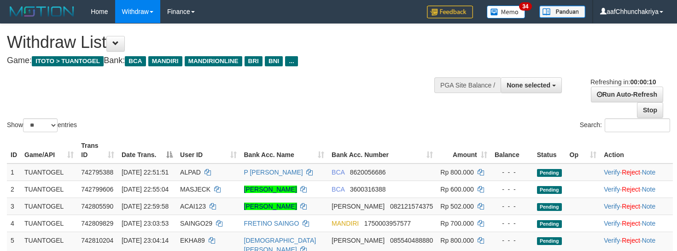
select select
select select "**"
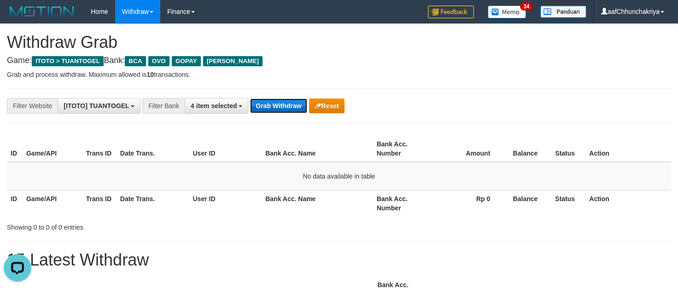
click at [286, 104] on button "Grab Withdraw" at bounding box center [278, 106] width 57 height 15
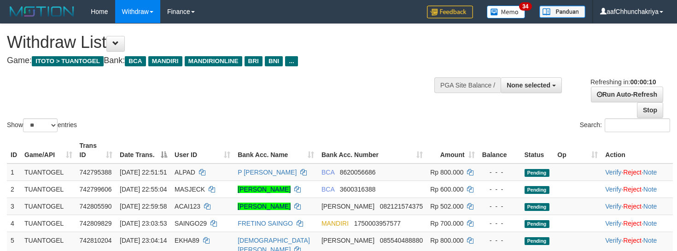
select select
select select "**"
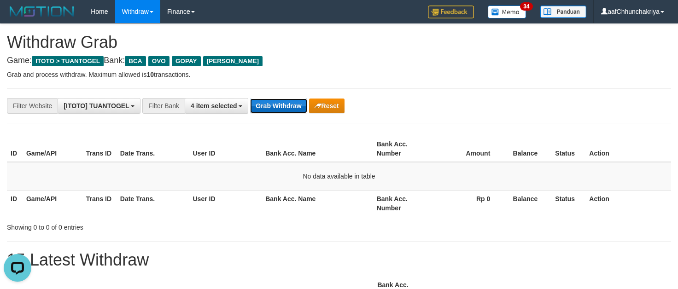
click at [258, 102] on button "Grab Withdraw" at bounding box center [278, 106] width 57 height 15
click at [278, 108] on button "Grab Withdraw" at bounding box center [278, 106] width 57 height 15
drag, startPoint x: 278, startPoint y: 108, endPoint x: 464, endPoint y: 287, distance: 258.3
click at [279, 110] on button "Grab Withdraw" at bounding box center [278, 106] width 57 height 15
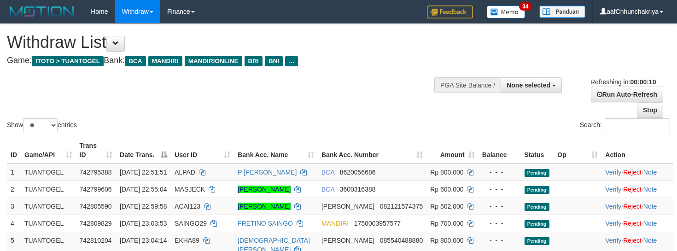
select select
select select "**"
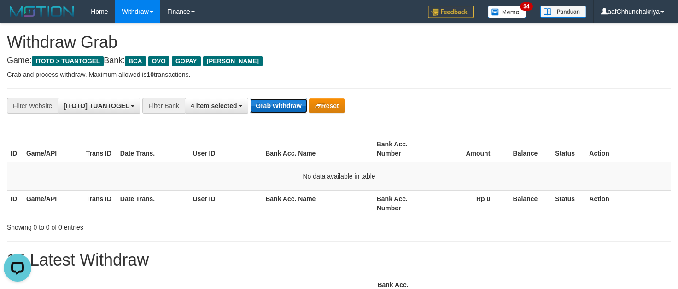
click at [279, 110] on button "Grab Withdraw" at bounding box center [278, 106] width 57 height 15
drag, startPoint x: 279, startPoint y: 110, endPoint x: 486, endPoint y: 288, distance: 273.7
click at [280, 112] on button "Grab Withdraw" at bounding box center [278, 106] width 57 height 15
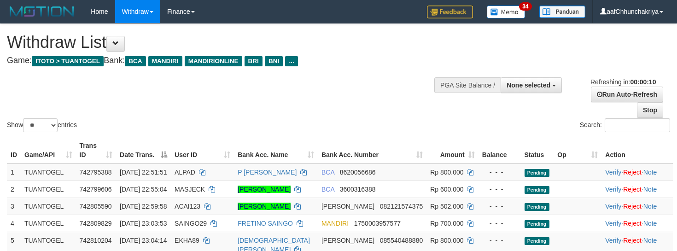
select select
select select "**"
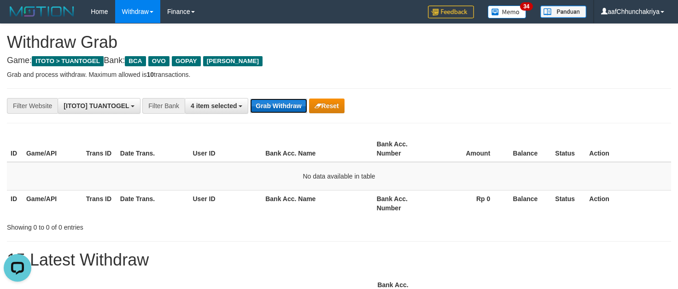
click at [282, 109] on button "Grab Withdraw" at bounding box center [278, 106] width 57 height 15
click at [290, 112] on button "Grab Withdraw" at bounding box center [278, 106] width 57 height 15
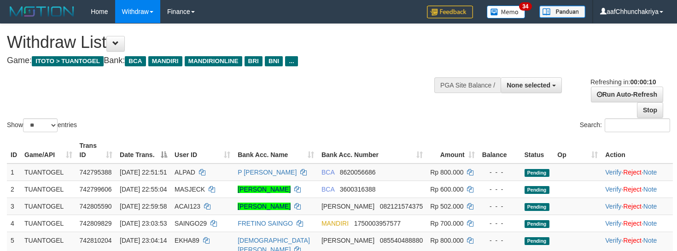
select select
select select "**"
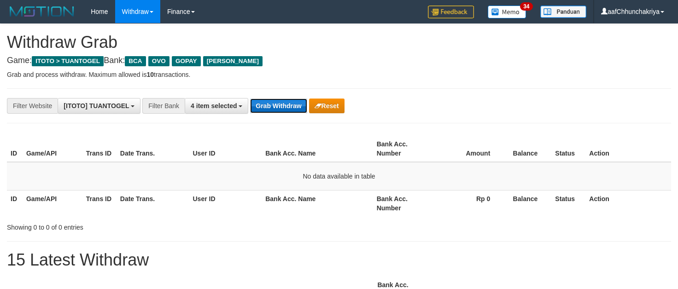
click at [278, 100] on button "Grab Withdraw" at bounding box center [278, 106] width 57 height 15
drag, startPoint x: 278, startPoint y: 101, endPoint x: 477, endPoint y: 268, distance: 259.3
click at [278, 102] on button "Grab Withdraw" at bounding box center [278, 106] width 57 height 15
click at [292, 109] on button "Grab Withdraw" at bounding box center [278, 106] width 57 height 15
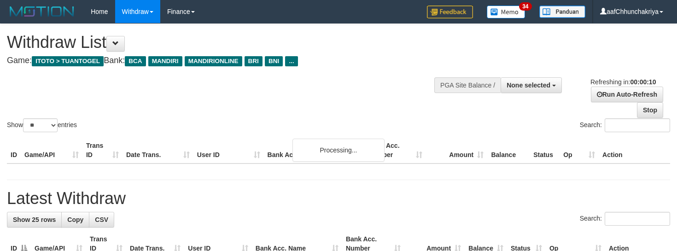
select select
select select "**"
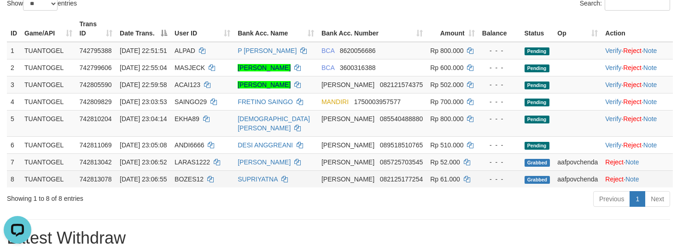
scroll to position [138, 0]
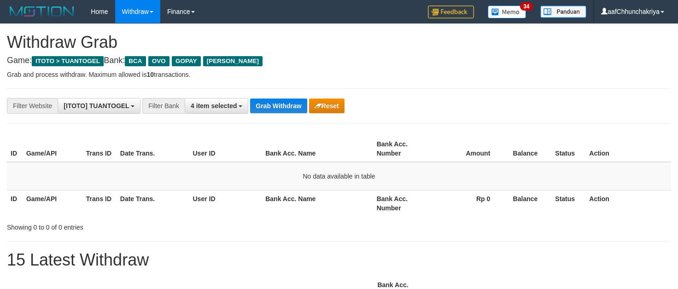
click at [283, 102] on button "Grab Withdraw" at bounding box center [278, 106] width 57 height 15
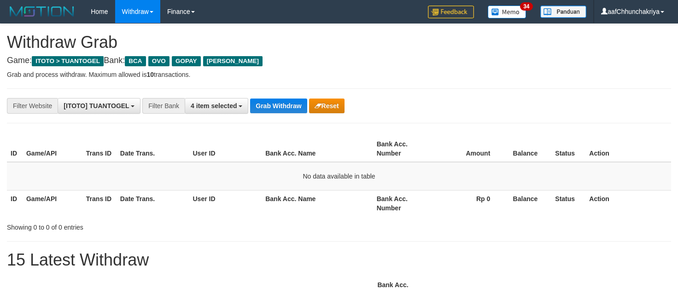
click at [283, 102] on button "Grab Withdraw" at bounding box center [278, 106] width 57 height 15
click at [279, 107] on button "Grab Withdraw" at bounding box center [278, 106] width 57 height 15
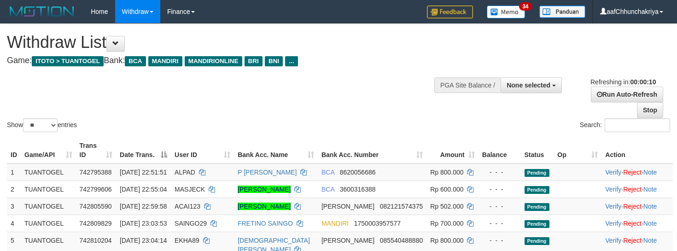
select select
select select "**"
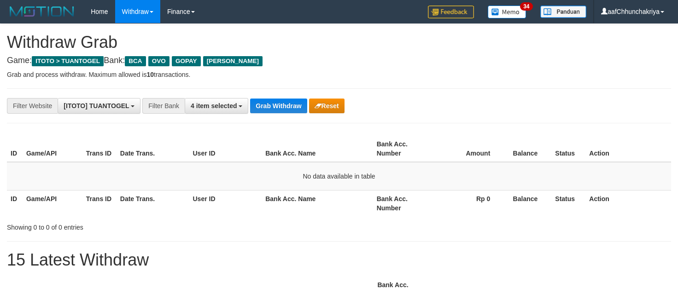
click at [273, 108] on button "Grab Withdraw" at bounding box center [278, 106] width 57 height 15
click at [274, 106] on button "Grab Withdraw" at bounding box center [278, 106] width 57 height 15
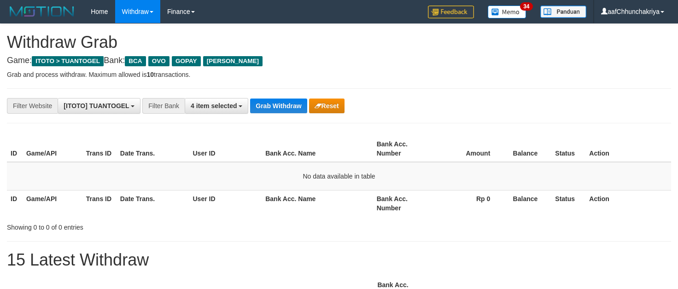
click at [274, 106] on button "Grab Withdraw" at bounding box center [278, 106] width 57 height 15
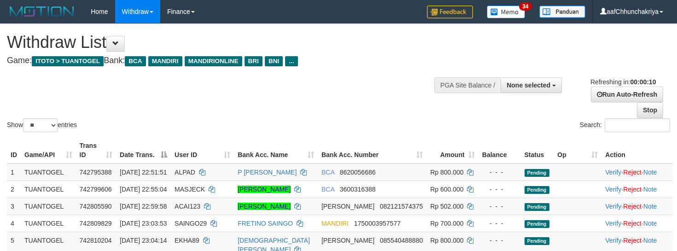
select select
select select "**"
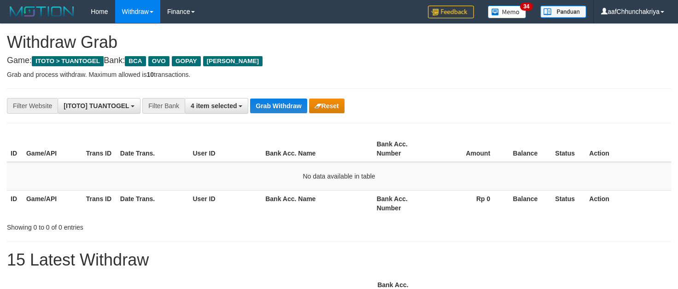
click at [274, 106] on button "Grab Withdraw" at bounding box center [278, 106] width 57 height 15
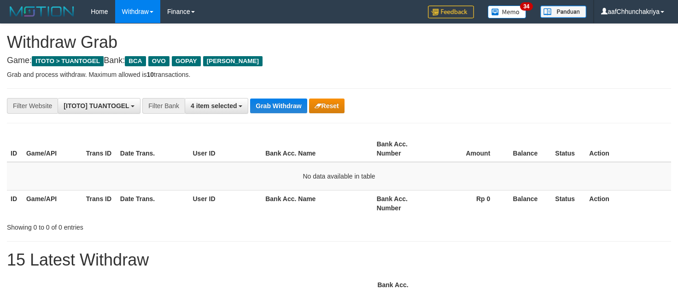
click at [274, 106] on button "Grab Withdraw" at bounding box center [278, 106] width 57 height 15
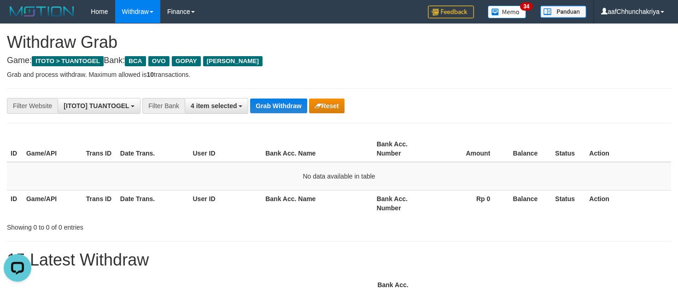
click at [274, 106] on button "Grab Withdraw" at bounding box center [278, 106] width 57 height 15
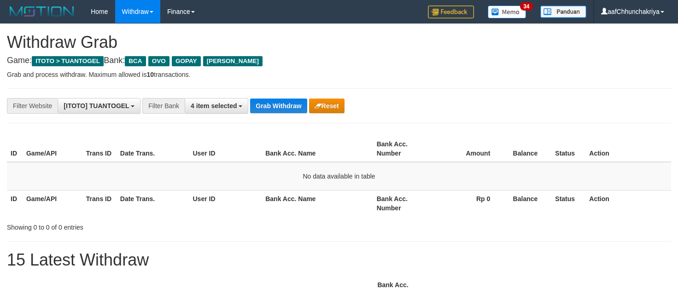
click at [274, 106] on button "Grab Withdraw" at bounding box center [278, 106] width 57 height 15
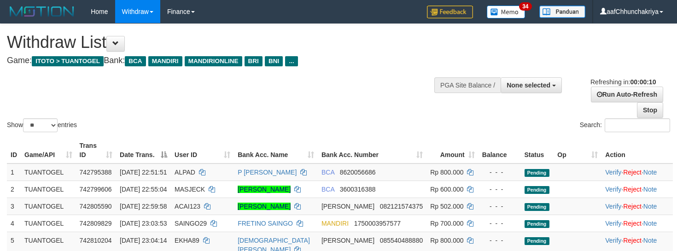
select select
select select "**"
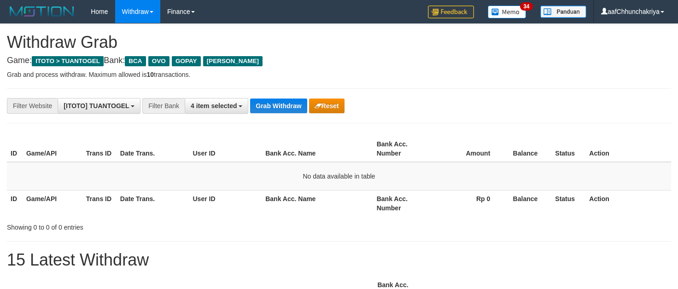
scroll to position [16, 0]
click at [274, 106] on button "Grab Withdraw" at bounding box center [278, 106] width 57 height 15
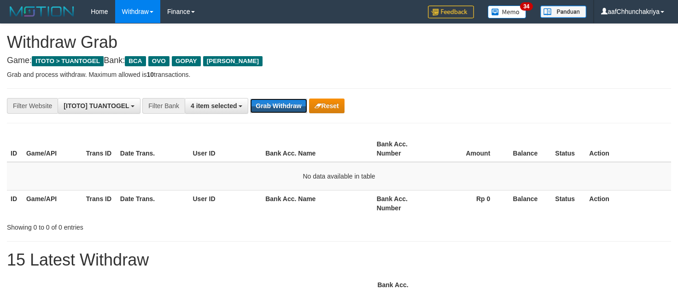
click at [274, 106] on button "Grab Withdraw" at bounding box center [278, 106] width 57 height 15
click at [274, 105] on button "Grab Withdraw" at bounding box center [278, 106] width 57 height 15
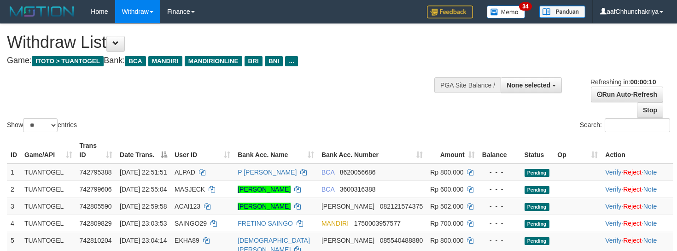
select select
select select "**"
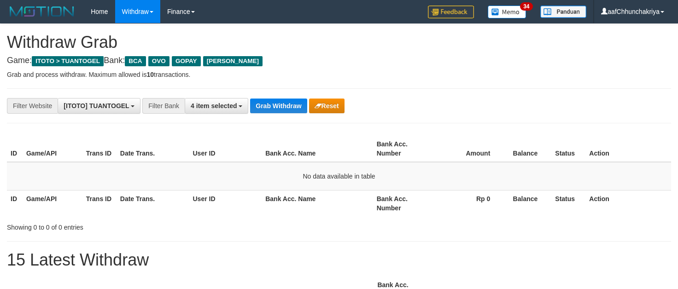
click at [274, 105] on button "Grab Withdraw" at bounding box center [278, 106] width 57 height 15
click at [271, 111] on button "Grab Withdraw" at bounding box center [278, 106] width 57 height 15
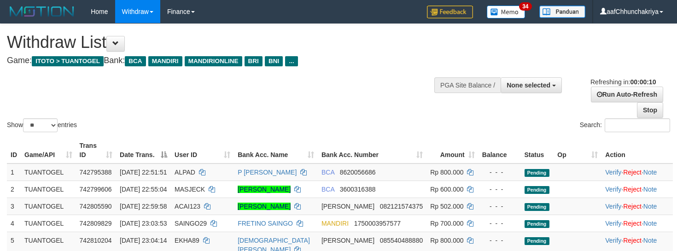
select select
select select "**"
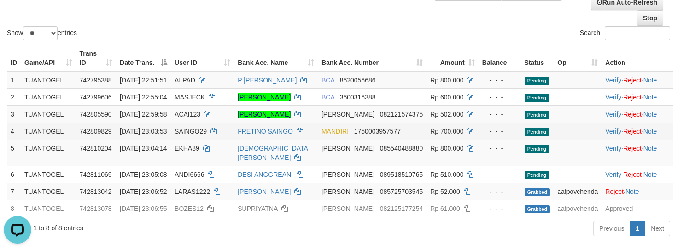
scroll to position [138, 0]
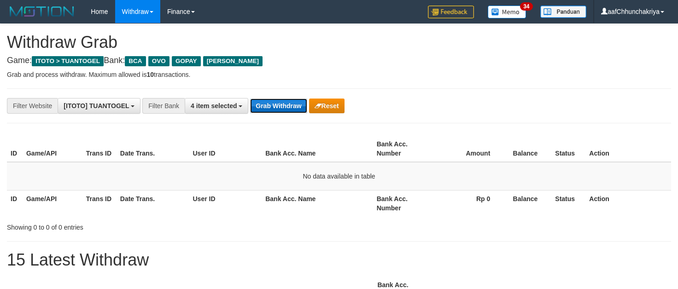
click at [274, 107] on button "Grab Withdraw" at bounding box center [278, 106] width 57 height 15
click at [275, 107] on button "Grab Withdraw" at bounding box center [278, 106] width 57 height 15
click at [280, 103] on button "Grab Withdraw" at bounding box center [278, 106] width 57 height 15
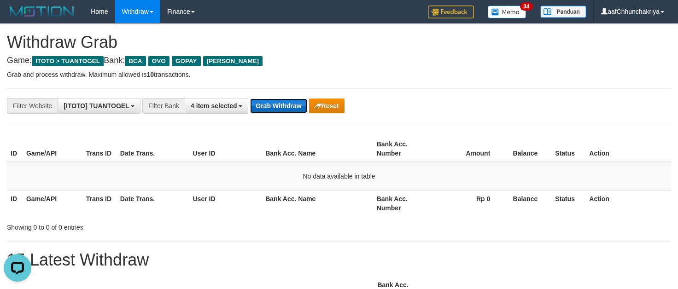
click at [283, 105] on button "Grab Withdraw" at bounding box center [278, 106] width 57 height 15
click at [280, 107] on button "Grab Withdraw" at bounding box center [278, 106] width 57 height 15
click at [280, 106] on button "Grab Withdraw" at bounding box center [278, 106] width 57 height 15
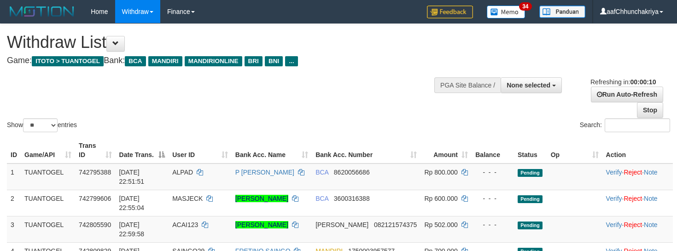
select select
select select "**"
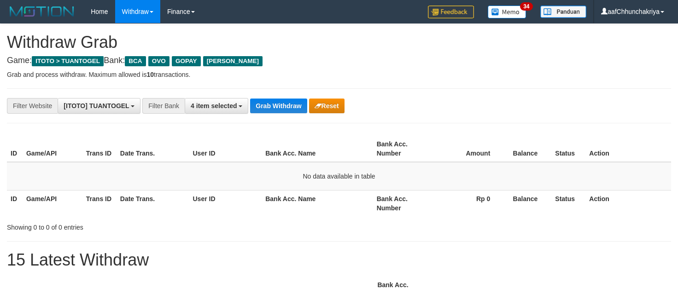
scroll to position [16, 0]
click at [265, 104] on button "Grab Withdraw" at bounding box center [278, 106] width 57 height 15
click at [300, 107] on button "Grab Withdraw" at bounding box center [278, 106] width 57 height 15
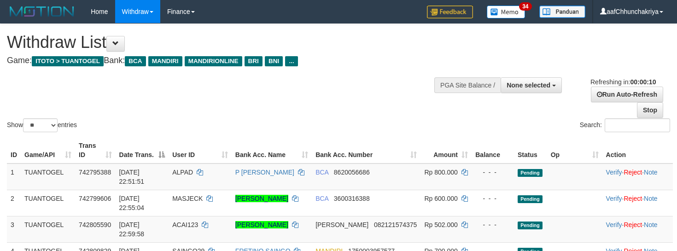
select select
select select "**"
select select
select select "**"
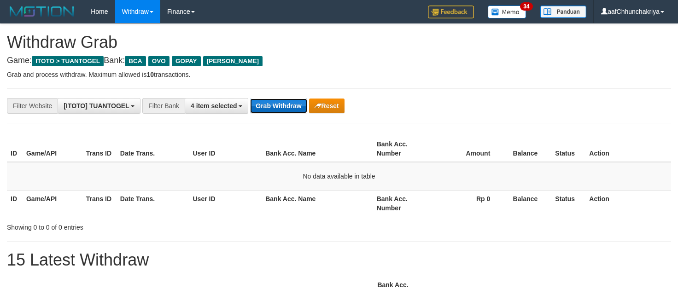
click at [278, 105] on button "Grab Withdraw" at bounding box center [278, 106] width 57 height 15
click at [271, 104] on button "Grab Withdraw" at bounding box center [278, 106] width 57 height 15
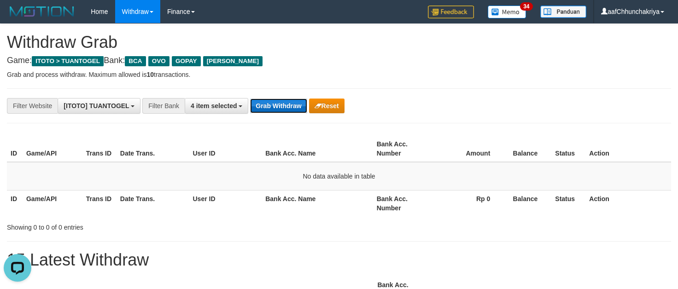
click at [271, 104] on button "Grab Withdraw" at bounding box center [278, 106] width 57 height 15
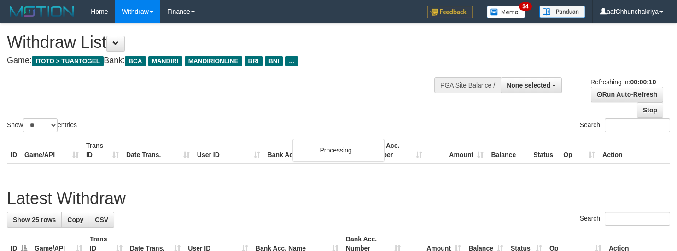
select select
select select "**"
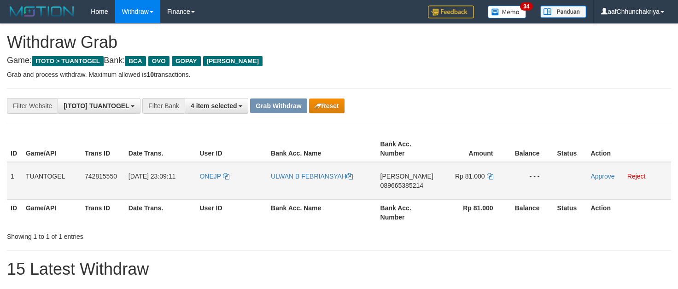
click at [199, 194] on td "ONEJP" at bounding box center [231, 181] width 71 height 38
copy link "ONEJP"
click at [277, 238] on div "Showing 1 to 1 of 1 entries" at bounding box center [141, 234] width 282 height 13
click at [210, 187] on td "ONEJP" at bounding box center [231, 181] width 71 height 38
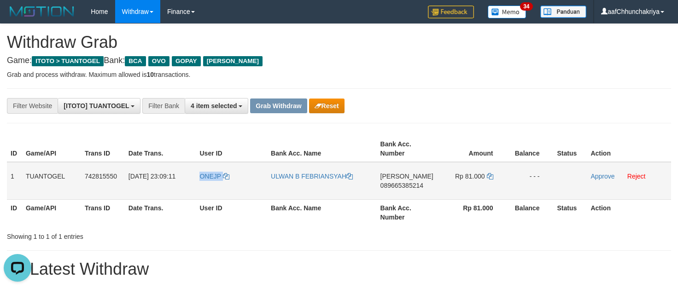
drag, startPoint x: 210, startPoint y: 187, endPoint x: 231, endPoint y: 199, distance: 23.7
click at [211, 188] on td "ONEJP" at bounding box center [231, 181] width 71 height 38
copy span "ONEJP"
click at [423, 74] on p "Grab and process withdraw. Maximum allowed is 10 transactions." at bounding box center [339, 74] width 664 height 9
click at [391, 190] on td "DANA 089665385214" at bounding box center [407, 181] width 60 height 38
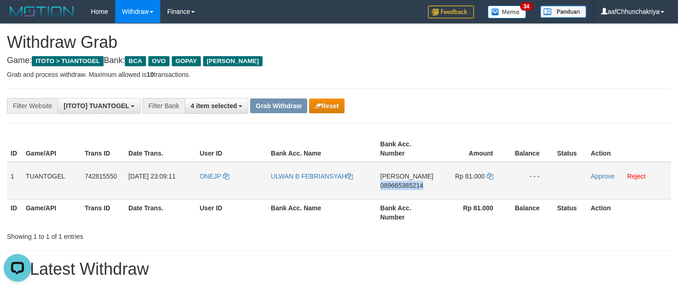
click at [391, 190] on td "DANA 089665385214" at bounding box center [407, 181] width 60 height 38
copy span "089665385214"
click at [477, 186] on td "Rp 81.000" at bounding box center [472, 181] width 70 height 38
drag, startPoint x: 477, startPoint y: 186, endPoint x: 549, endPoint y: 194, distance: 72.8
click at [479, 186] on td "Rp 81.000" at bounding box center [472, 181] width 70 height 38
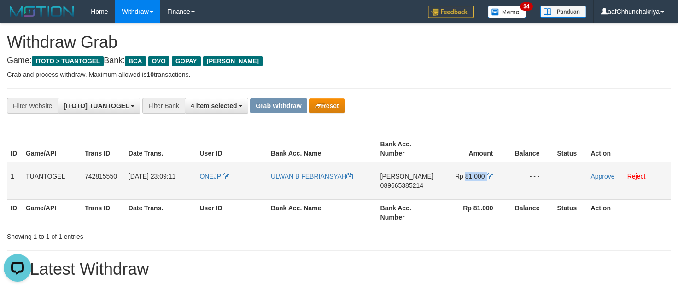
copy td "81.000"
copy span "81.000"
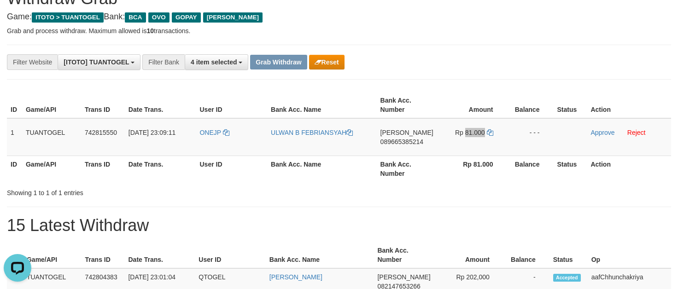
scroll to position [46, 0]
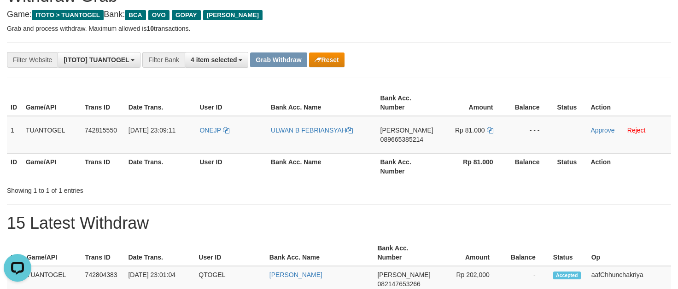
drag, startPoint x: 468, startPoint y: 61, endPoint x: 477, endPoint y: 62, distance: 8.4
click at [468, 61] on div "**********" at bounding box center [282, 60] width 565 height 16
click at [142, 139] on td "30/09/2025 23:09:11" at bounding box center [160, 135] width 71 height 38
click at [142, 138] on td "30/09/2025 23:09:11" at bounding box center [160, 135] width 71 height 38
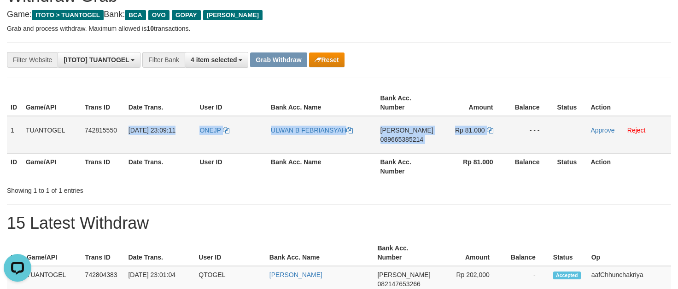
drag, startPoint x: 142, startPoint y: 138, endPoint x: 528, endPoint y: 140, distance: 386.4
click at [465, 132] on tr "1 TUANTOGEL 742815550 30/09/2025 23:09:11 ONEJP ULWAN B FEBRIANSYAH DANA 089665…" at bounding box center [339, 135] width 664 height 38
copy tr "30/09/2025 23:09:11 ONEJP ULWAN B FEBRIANSYAH DANA 089665385214 Rp 81.000"
drag, startPoint x: 595, startPoint y: 130, endPoint x: 387, endPoint y: 97, distance: 210.3
click at [595, 130] on link "Approve" at bounding box center [602, 130] width 24 height 7
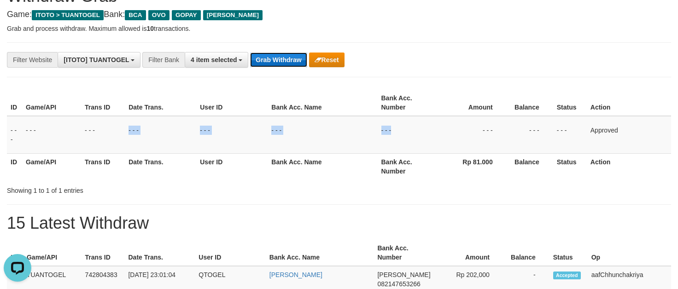
click at [294, 57] on button "Grab Withdraw" at bounding box center [278, 60] width 57 height 15
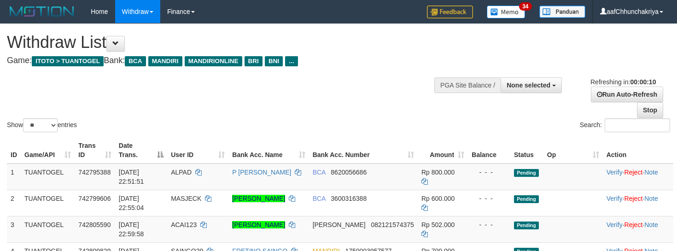
select select
select select "**"
select select
select select "**"
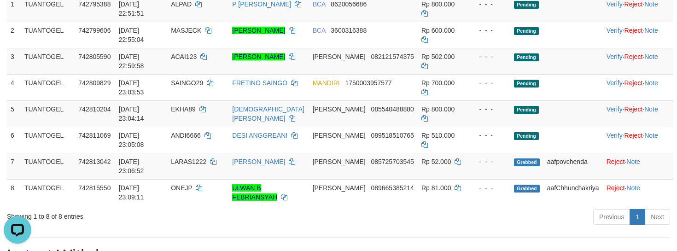
scroll to position [184, 0]
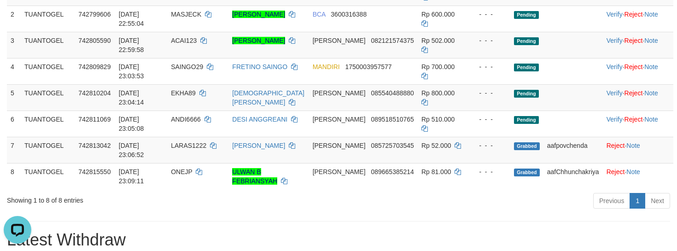
drag, startPoint x: 307, startPoint y: 210, endPoint x: 310, endPoint y: 198, distance: 12.4
click at [307, 209] on div "Previous 1 Next" at bounding box center [479, 202] width 381 height 20
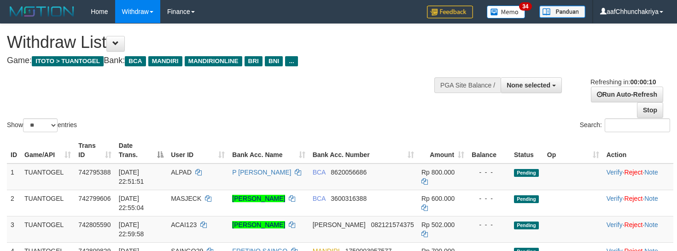
select select
select select "**"
select select
select select "**"
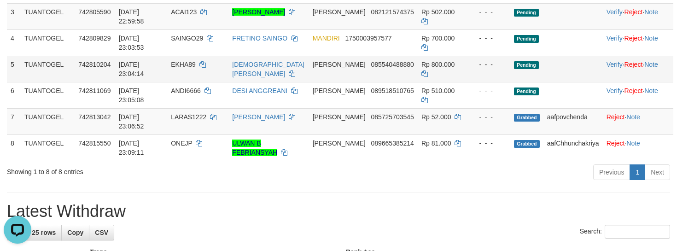
scroll to position [230, 0]
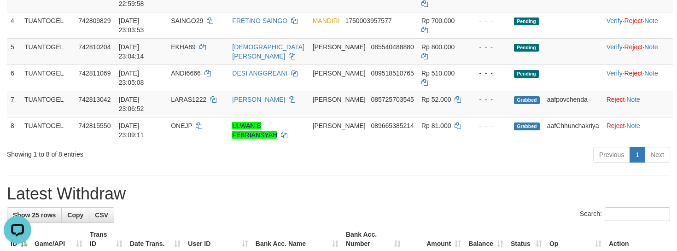
click at [387, 163] on div "Previous 1 Next" at bounding box center [479, 156] width 381 height 20
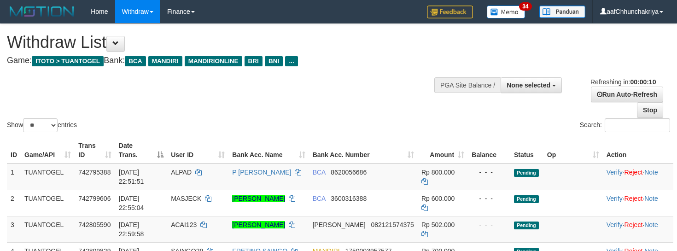
select select
select select "**"
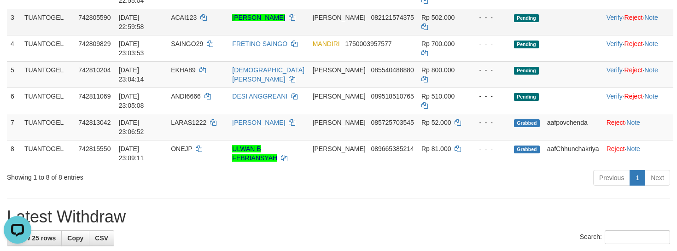
scroll to position [230, 0]
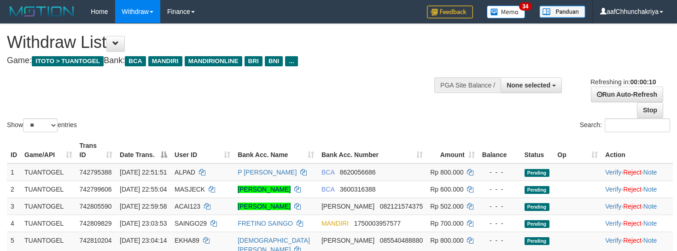
select select
select select "**"
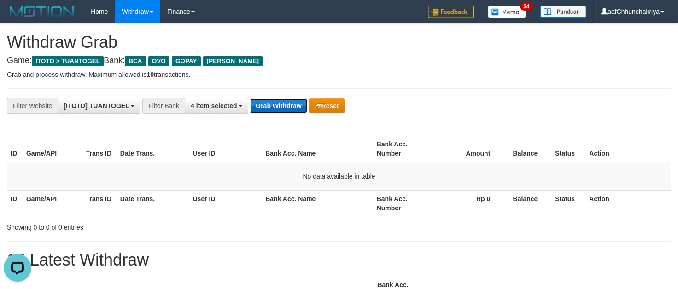
click at [277, 110] on button "Grab Withdraw" at bounding box center [278, 106] width 57 height 15
click at [278, 109] on button "Grab Withdraw" at bounding box center [278, 106] width 57 height 15
drag, startPoint x: 279, startPoint y: 109, endPoint x: 473, endPoint y: 132, distance: 195.7
click at [287, 110] on button "Grab Withdraw" at bounding box center [278, 106] width 57 height 15
click at [275, 105] on button "Grab Withdraw" at bounding box center [278, 106] width 57 height 15
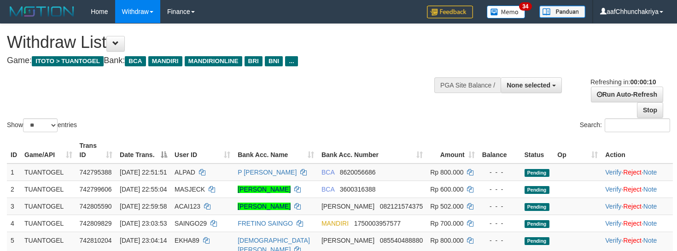
select select
select select "**"
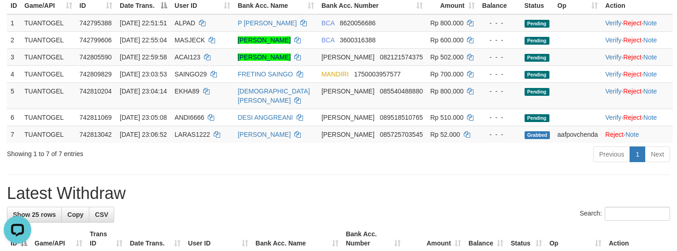
scroll to position [184, 0]
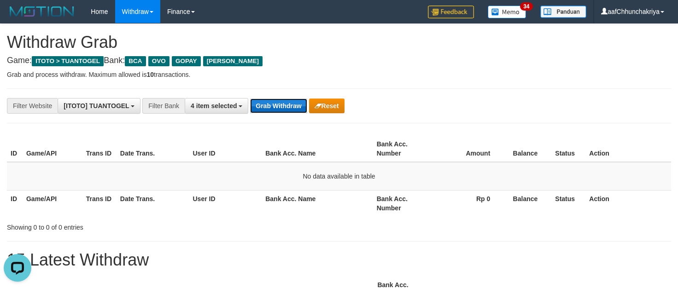
click at [287, 107] on button "Grab Withdraw" at bounding box center [278, 106] width 57 height 15
drag, startPoint x: 287, startPoint y: 107, endPoint x: 289, endPoint y: 134, distance: 26.8
click at [287, 107] on button "Grab Withdraw" at bounding box center [278, 106] width 57 height 15
click at [280, 103] on button "Grab Withdraw" at bounding box center [278, 106] width 57 height 15
click at [275, 106] on button "Grab Withdraw" at bounding box center [278, 106] width 57 height 15
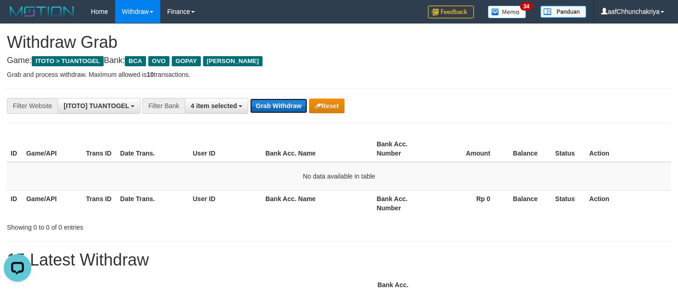
click at [275, 106] on button "Grab Withdraw" at bounding box center [278, 106] width 57 height 15
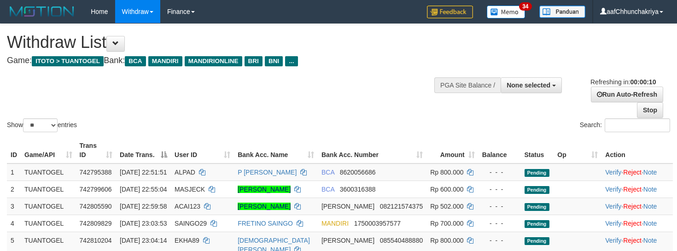
select select
select select "**"
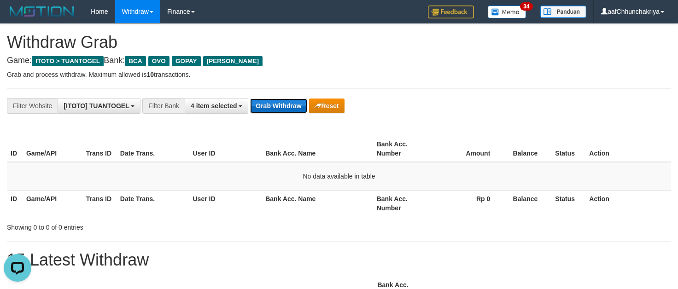
click at [286, 107] on button "Grab Withdraw" at bounding box center [278, 106] width 57 height 15
click at [303, 104] on button "Grab Withdraw" at bounding box center [278, 106] width 57 height 15
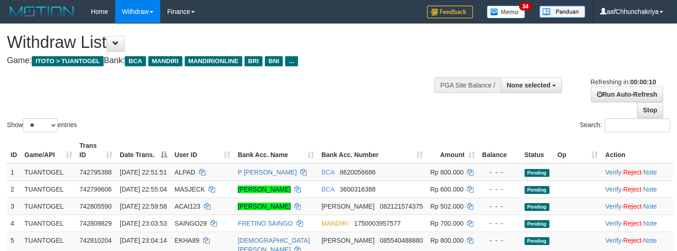
select select
select select "**"
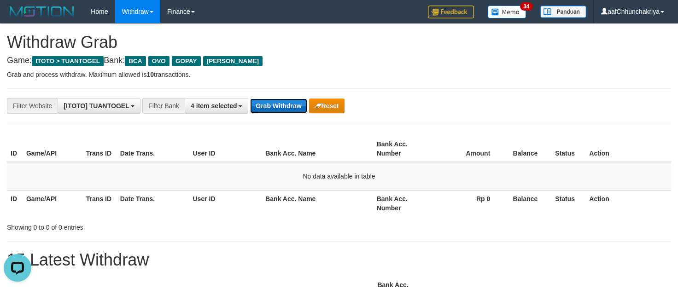
click at [290, 106] on button "Grab Withdraw" at bounding box center [278, 106] width 57 height 15
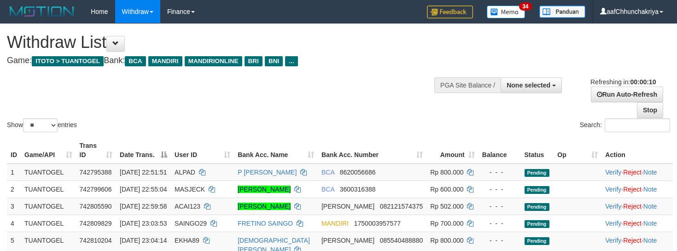
select select
select select "**"
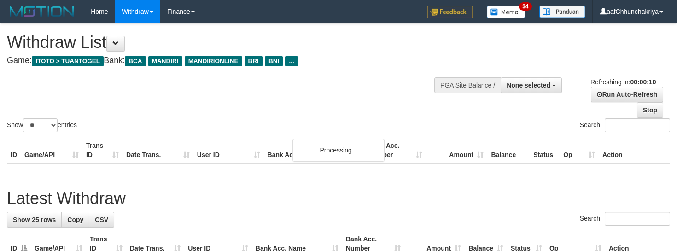
select select
select select "**"
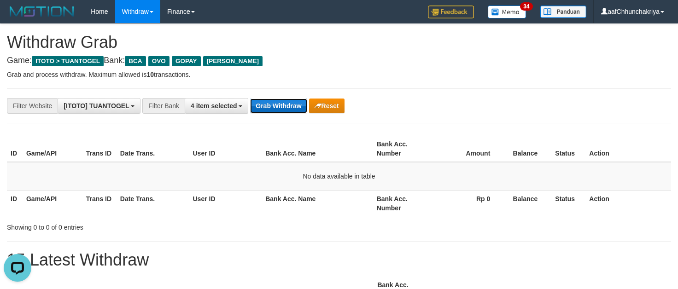
click at [286, 102] on button "Grab Withdraw" at bounding box center [278, 106] width 57 height 15
drag, startPoint x: 286, startPoint y: 102, endPoint x: 464, endPoint y: 277, distance: 249.5
click at [292, 112] on button "Grab Withdraw" at bounding box center [278, 106] width 57 height 15
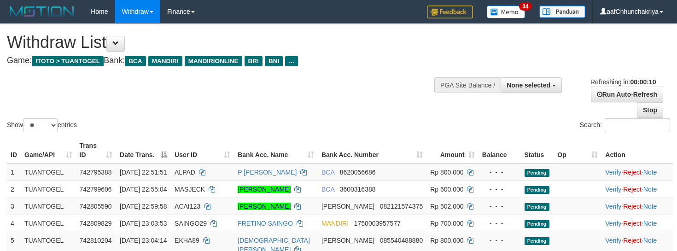
select select
select select "**"
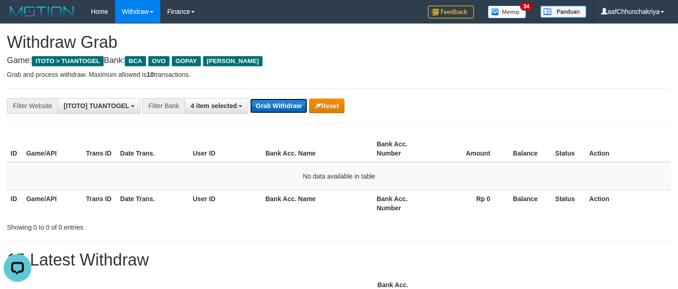
click at [285, 108] on button "Grab Withdraw" at bounding box center [278, 106] width 57 height 15
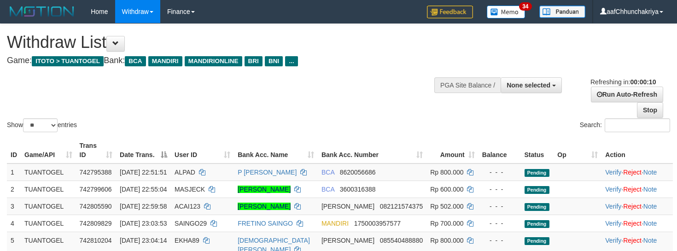
select select
select select "**"
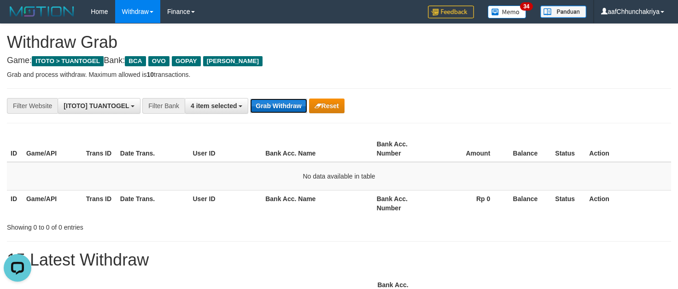
click at [299, 108] on button "Grab Withdraw" at bounding box center [278, 106] width 57 height 15
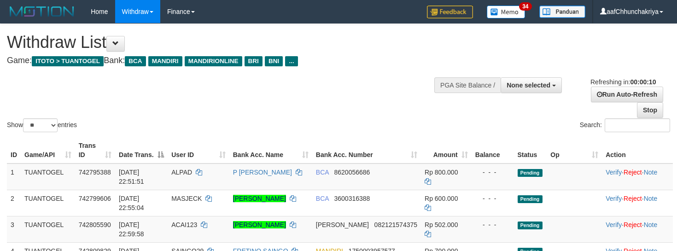
select select
select select "**"
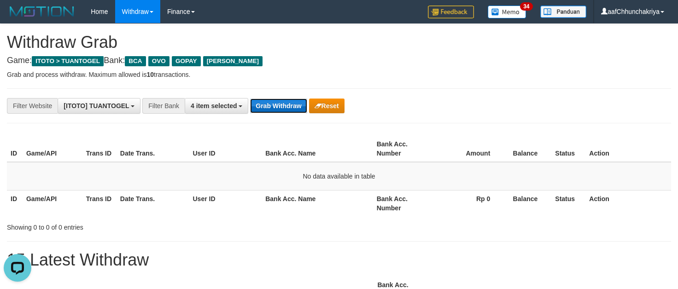
click at [279, 103] on button "Grab Withdraw" at bounding box center [278, 106] width 57 height 15
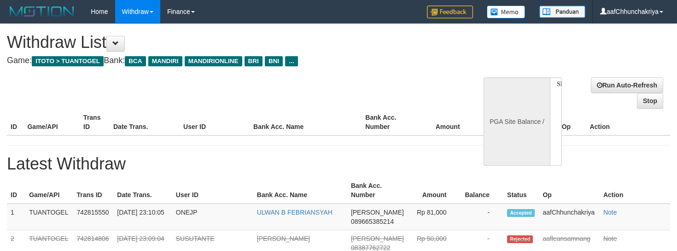
select select
select select "**"
select select
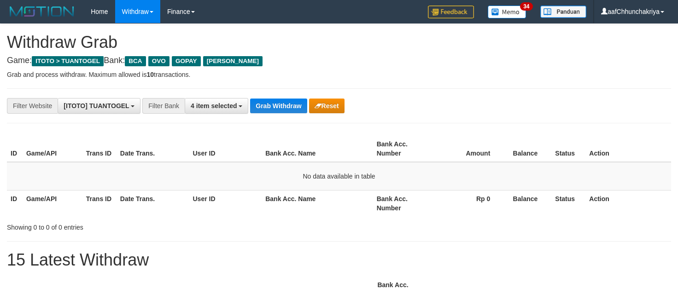
click at [279, 104] on button "Grab Withdraw" at bounding box center [278, 106] width 57 height 15
click at [292, 106] on button "Grab Withdraw" at bounding box center [278, 106] width 57 height 15
click at [291, 106] on button "Grab Withdraw" at bounding box center [278, 106] width 57 height 15
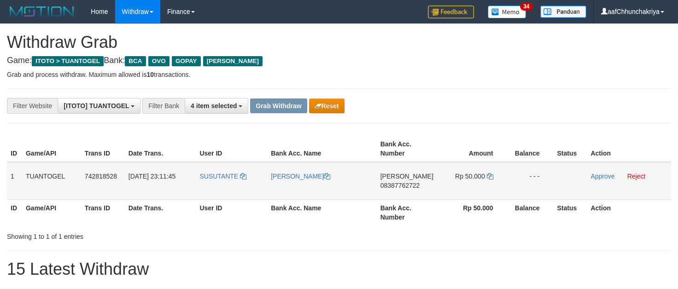
click at [223, 187] on td "SUSUTANTE" at bounding box center [231, 181] width 71 height 38
copy link "SUSUTANTE"
click at [398, 194] on td "DANA 08387762722" at bounding box center [407, 181] width 60 height 38
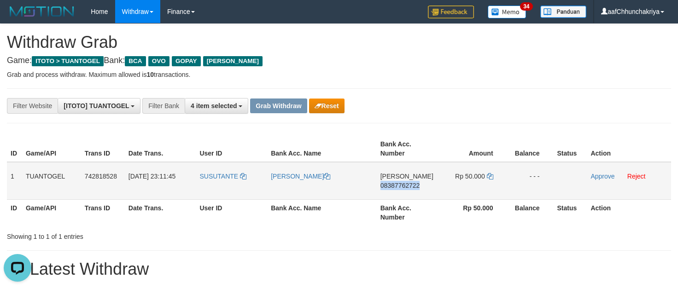
click at [398, 194] on td "DANA 08387762722" at bounding box center [407, 181] width 60 height 38
copy span "08387762722"
click at [257, 218] on th "User ID" at bounding box center [231, 212] width 71 height 26
click at [637, 178] on link "Reject" at bounding box center [636, 176] width 18 height 7
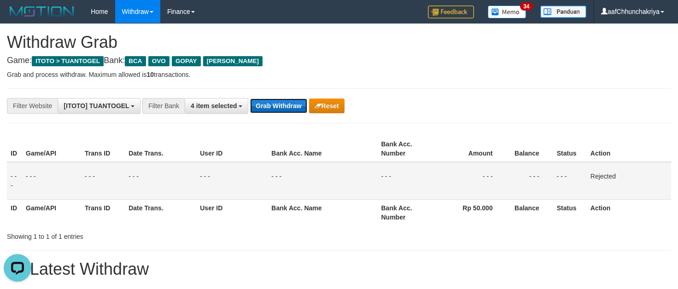
click at [291, 103] on button "Grab Withdraw" at bounding box center [278, 106] width 57 height 15
drag, startPoint x: 291, startPoint y: 103, endPoint x: 297, endPoint y: 107, distance: 7.6
click at [296, 106] on button "Grab Withdraw" at bounding box center [278, 106] width 57 height 15
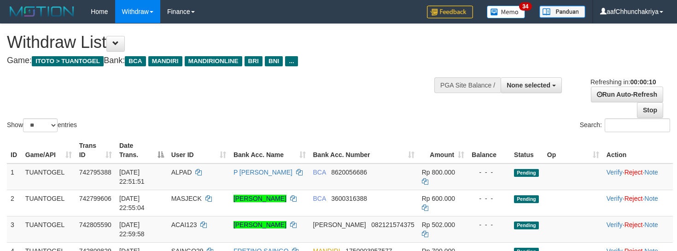
select select
select select "**"
select select
select select "**"
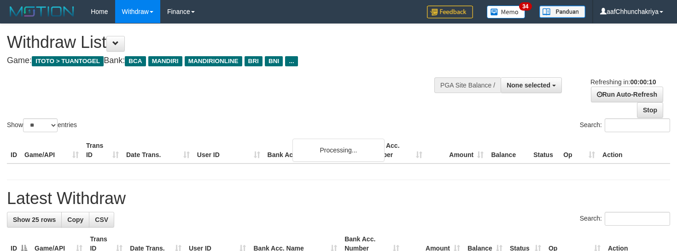
select select
select select "**"
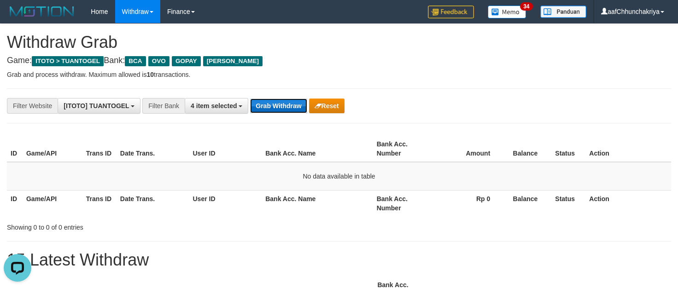
click at [289, 105] on button "Grab Withdraw" at bounding box center [278, 106] width 57 height 15
drag, startPoint x: 288, startPoint y: 99, endPoint x: 295, endPoint y: 110, distance: 12.6
click at [288, 99] on button "Grab Withdraw" at bounding box center [278, 106] width 57 height 15
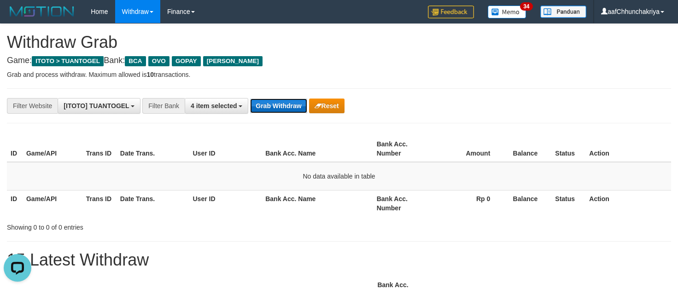
click at [300, 109] on button "Grab Withdraw" at bounding box center [278, 106] width 57 height 15
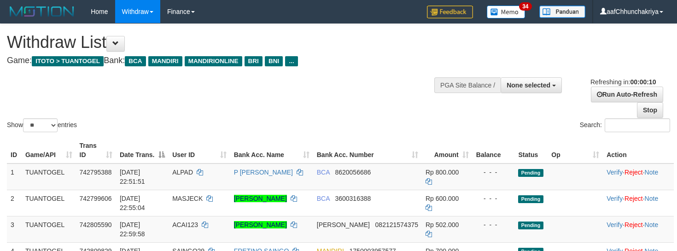
select select
select select "**"
select select
select select "**"
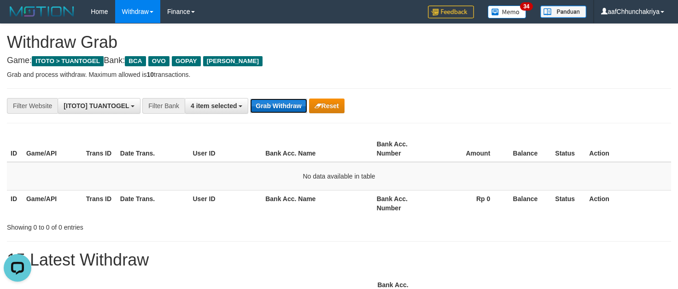
click at [288, 107] on button "Grab Withdraw" at bounding box center [278, 106] width 57 height 15
click at [285, 107] on button "Grab Withdraw" at bounding box center [278, 106] width 57 height 15
click at [287, 109] on button "Grab Withdraw" at bounding box center [278, 106] width 57 height 15
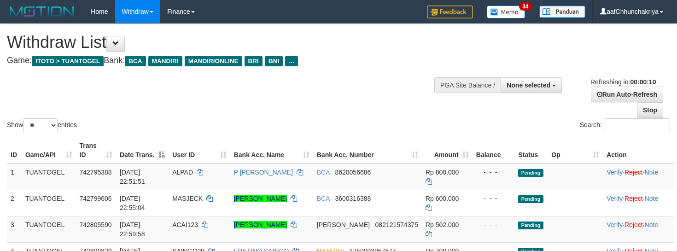
select select
select select "**"
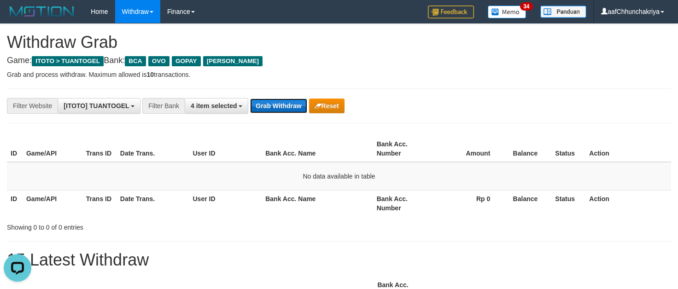
click at [295, 112] on button "Grab Withdraw" at bounding box center [278, 106] width 57 height 15
drag, startPoint x: 290, startPoint y: 106, endPoint x: 325, endPoint y: 136, distance: 46.7
click at [291, 106] on button "Grab Withdraw" at bounding box center [278, 106] width 57 height 15
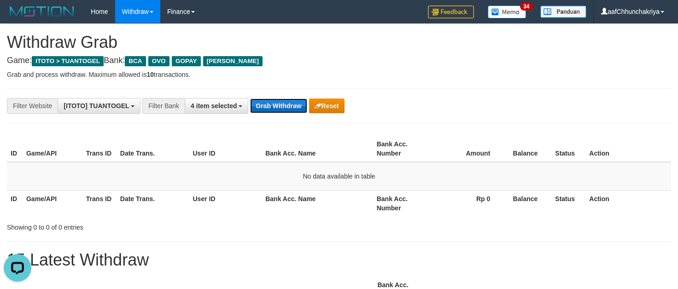
click at [287, 109] on button "Grab Withdraw" at bounding box center [278, 106] width 57 height 15
drag, startPoint x: 287, startPoint y: 109, endPoint x: 430, endPoint y: 261, distance: 209.2
click at [288, 110] on button "Grab Withdraw" at bounding box center [278, 106] width 57 height 15
click at [293, 103] on button "Grab Withdraw" at bounding box center [278, 106] width 57 height 15
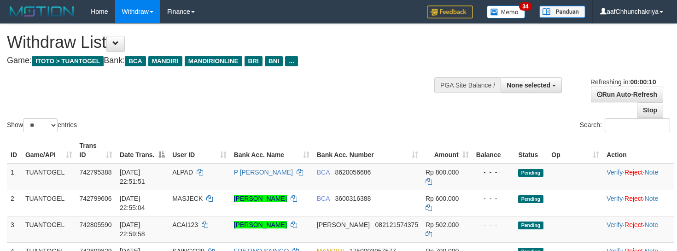
select select
select select "**"
select select
select select "**"
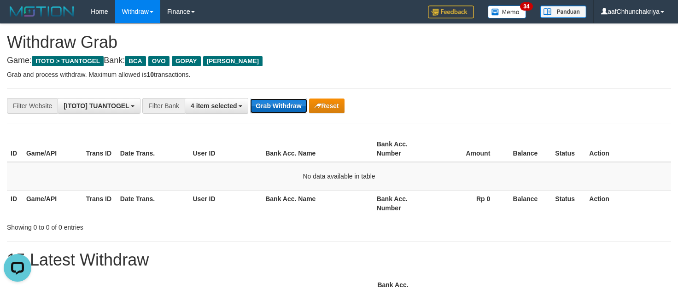
click at [288, 107] on button "Grab Withdraw" at bounding box center [278, 106] width 57 height 15
drag, startPoint x: 288, startPoint y: 107, endPoint x: 476, endPoint y: 288, distance: 261.2
click at [289, 108] on button "Grab Withdraw" at bounding box center [278, 106] width 57 height 15
click at [266, 100] on button "Grab Withdraw" at bounding box center [278, 106] width 57 height 15
drag, startPoint x: 266, startPoint y: 100, endPoint x: 452, endPoint y: 289, distance: 264.8
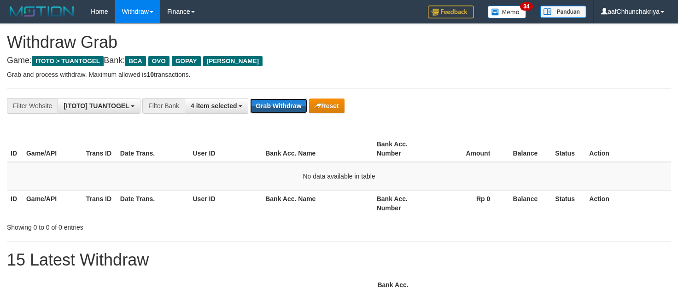
click at [268, 101] on button "Grab Withdraw" at bounding box center [278, 106] width 57 height 15
click at [258, 109] on button "Grab Withdraw" at bounding box center [278, 106] width 57 height 15
click at [270, 99] on button "Grab Withdraw" at bounding box center [278, 106] width 57 height 15
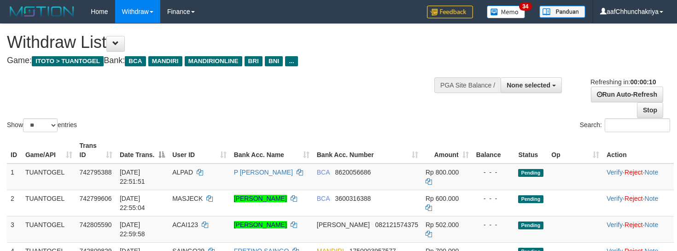
select select
select select "**"
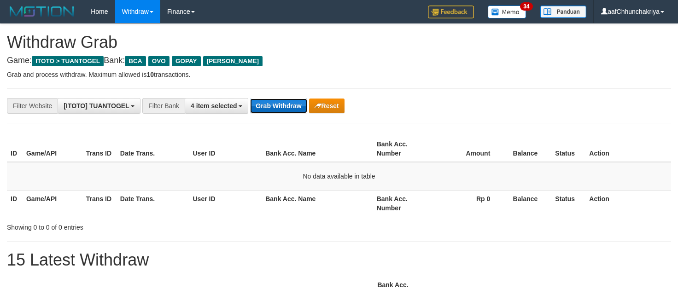
click at [285, 108] on button "Grab Withdraw" at bounding box center [278, 106] width 57 height 15
click at [294, 100] on button "Grab Withdraw" at bounding box center [278, 106] width 57 height 15
click at [293, 103] on button "Grab Withdraw" at bounding box center [278, 106] width 57 height 15
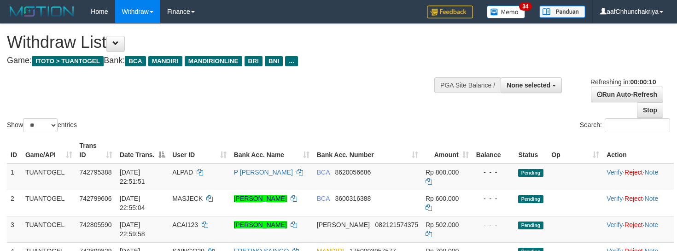
select select
select select "**"
select select
select select "**"
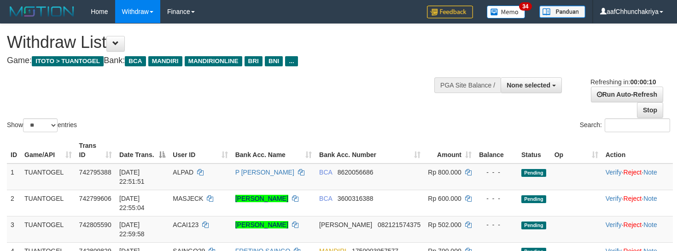
select select
select select "**"
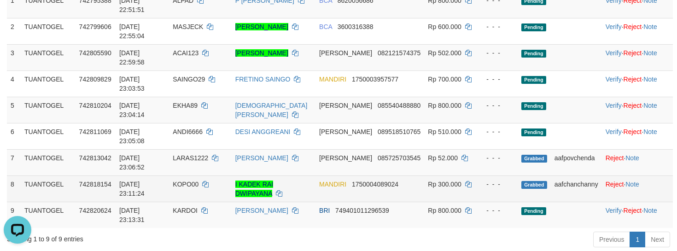
scroll to position [184, 0]
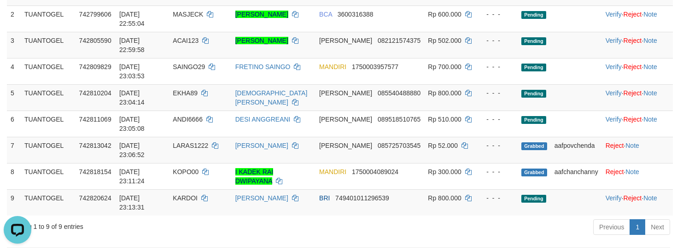
click at [298, 232] on div "Previous 1 Next" at bounding box center [479, 228] width 381 height 20
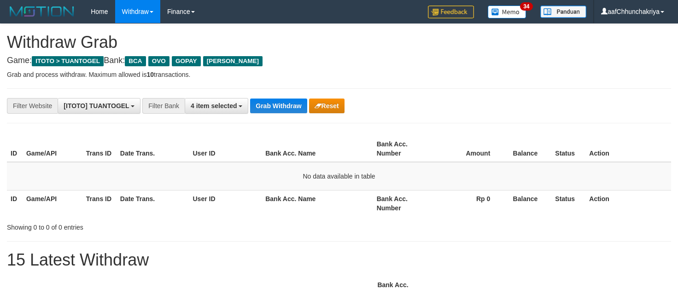
click at [288, 103] on button "Grab Withdraw" at bounding box center [278, 106] width 57 height 15
click at [291, 105] on button "Grab Withdraw" at bounding box center [278, 106] width 57 height 15
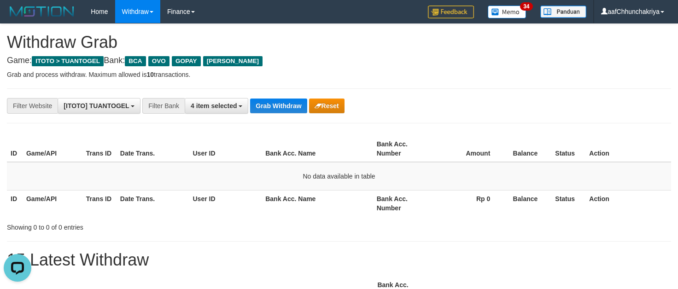
drag, startPoint x: 359, startPoint y: 90, endPoint x: 345, endPoint y: 95, distance: 15.1
click at [359, 90] on div "**********" at bounding box center [339, 105] width 664 height 35
click at [288, 101] on button "Grab Withdraw" at bounding box center [278, 106] width 57 height 15
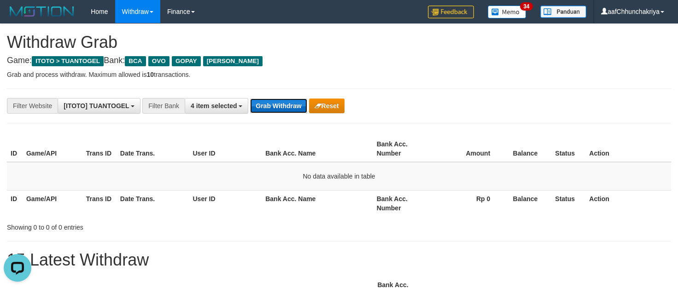
click at [288, 101] on button "Grab Withdraw" at bounding box center [278, 106] width 57 height 15
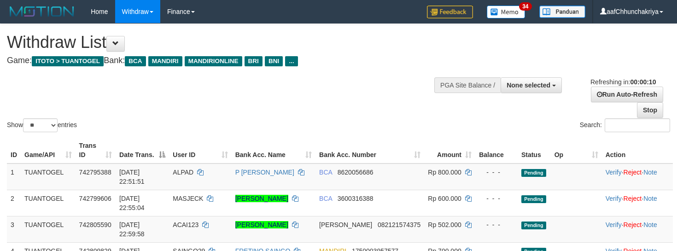
select select
select select "**"
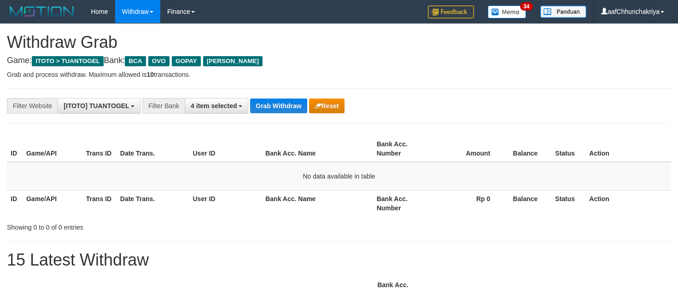
click at [288, 101] on button "Grab Withdraw" at bounding box center [278, 106] width 57 height 15
click at [300, 111] on button "Grab Withdraw" at bounding box center [278, 106] width 57 height 15
click at [286, 105] on button "Grab Withdraw" at bounding box center [278, 106] width 57 height 15
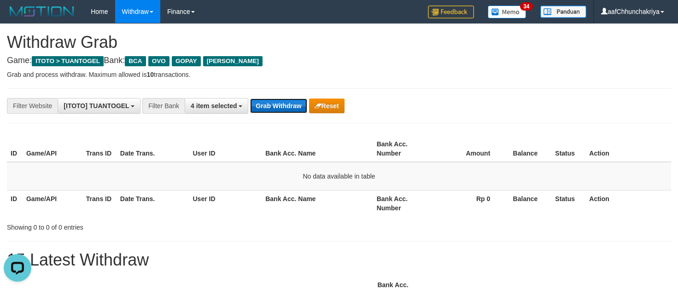
click at [286, 105] on button "Grab Withdraw" at bounding box center [278, 106] width 57 height 15
click at [275, 104] on button "Grab Withdraw" at bounding box center [278, 106] width 57 height 15
click at [266, 102] on button "Grab Withdraw" at bounding box center [278, 106] width 57 height 15
drag, startPoint x: 266, startPoint y: 102, endPoint x: 280, endPoint y: 123, distance: 25.5
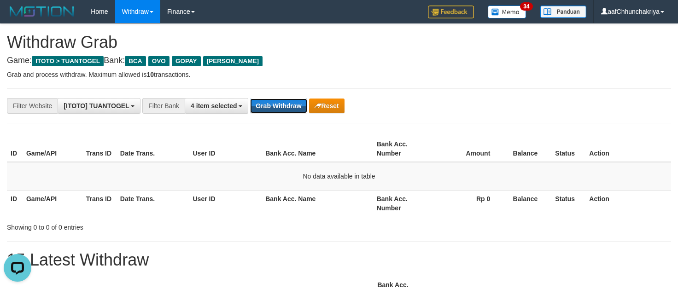
click at [269, 106] on button "Grab Withdraw" at bounding box center [278, 106] width 57 height 15
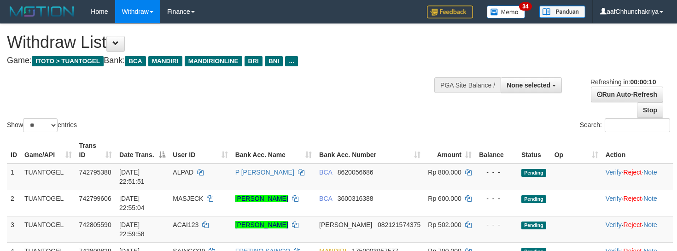
select select
select select "**"
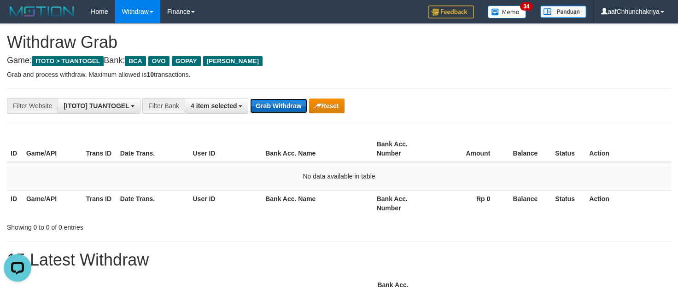
click at [294, 103] on button "Grab Withdraw" at bounding box center [278, 106] width 57 height 15
click at [293, 103] on button "Grab Withdraw" at bounding box center [278, 106] width 57 height 15
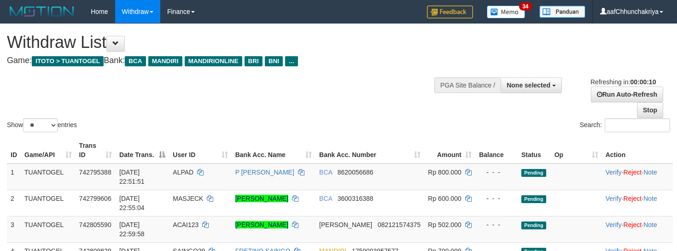
select select
select select "**"
select select
select select "**"
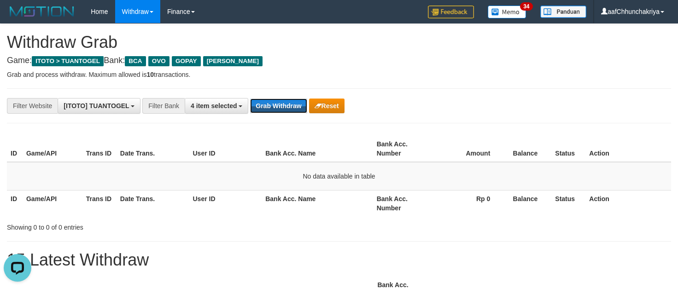
drag, startPoint x: 268, startPoint y: 99, endPoint x: 393, endPoint y: 220, distance: 173.9
click at [268, 100] on button "Grab Withdraw" at bounding box center [278, 106] width 57 height 15
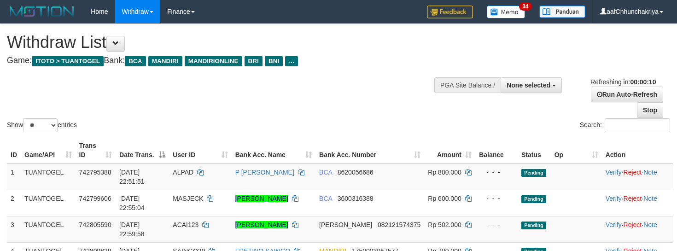
select select
select select "**"
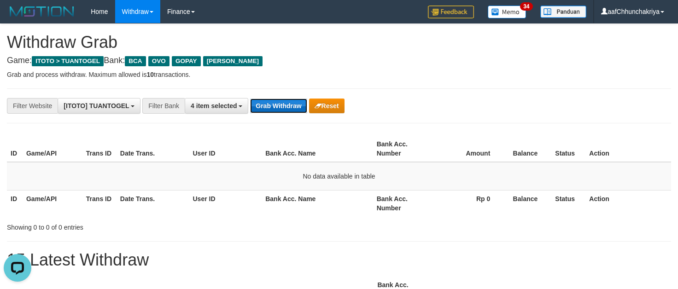
click at [276, 105] on button "Grab Withdraw" at bounding box center [278, 106] width 57 height 15
click at [287, 102] on button "Grab Withdraw" at bounding box center [278, 106] width 57 height 15
click at [277, 105] on button "Grab Withdraw" at bounding box center [278, 106] width 57 height 15
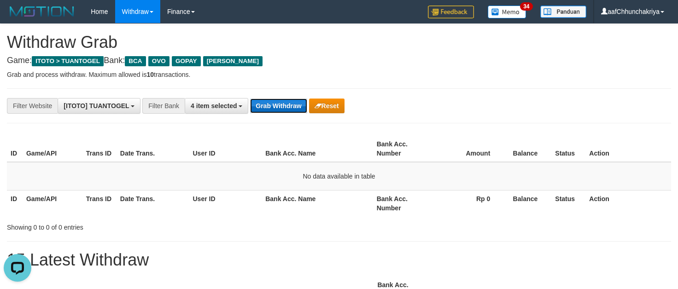
click at [277, 105] on button "Grab Withdraw" at bounding box center [278, 106] width 57 height 15
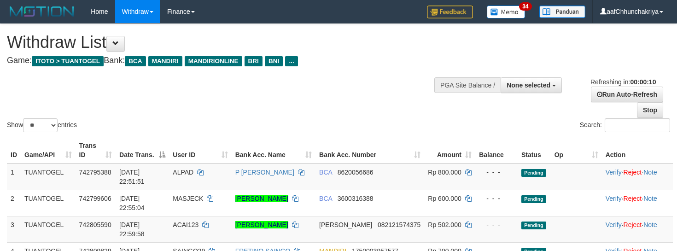
select select
select select "**"
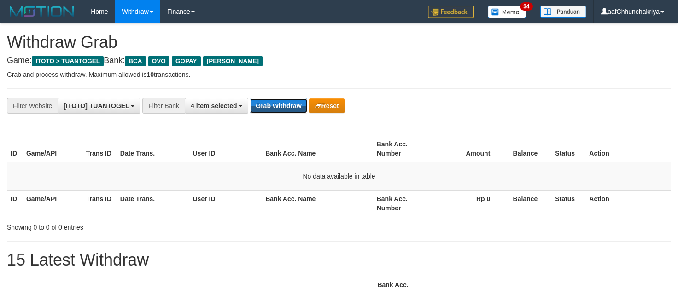
click at [276, 108] on button "Grab Withdraw" at bounding box center [278, 106] width 57 height 15
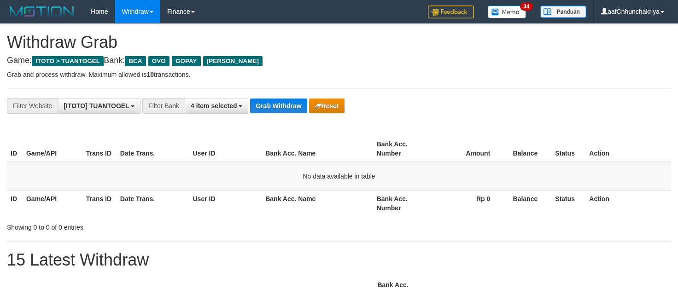
click at [276, 108] on button "Grab Withdraw" at bounding box center [278, 106] width 57 height 15
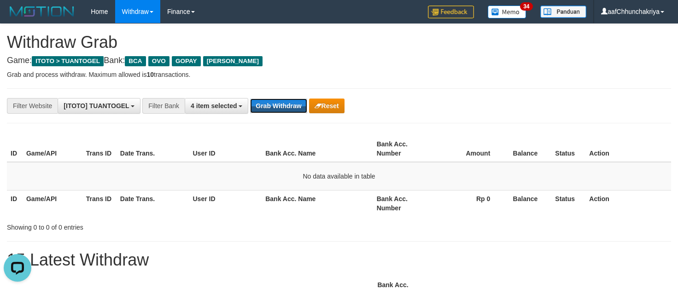
click at [276, 107] on button "Grab Withdraw" at bounding box center [278, 106] width 57 height 15
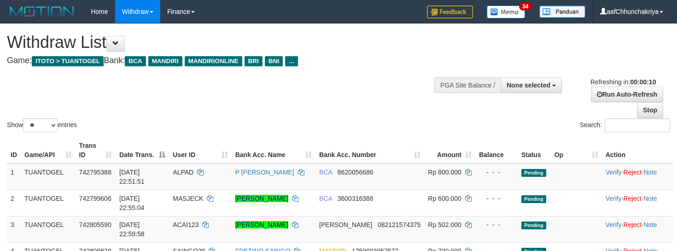
select select
select select "**"
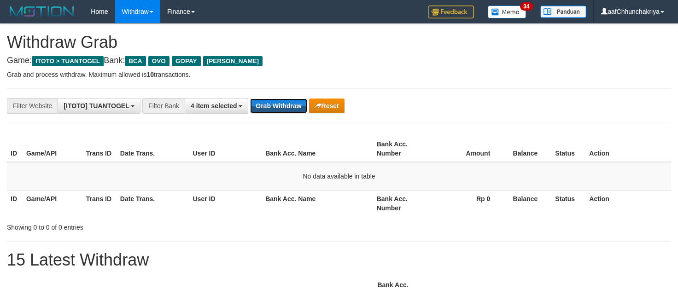
click at [277, 107] on button "Grab Withdraw" at bounding box center [278, 106] width 57 height 15
drag, startPoint x: 0, startPoint y: 0, endPoint x: 546, endPoint y: 235, distance: 594.8
click at [285, 111] on button "Grab Withdraw" at bounding box center [278, 106] width 57 height 15
click at [286, 105] on button "Grab Withdraw" at bounding box center [278, 106] width 57 height 15
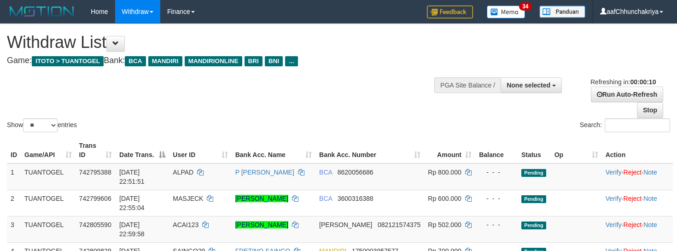
select select
select select "**"
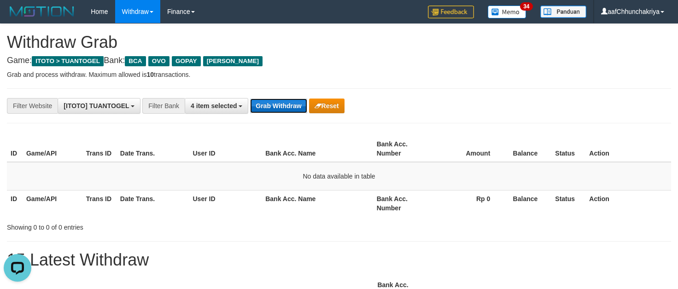
click at [259, 99] on button "Grab Withdraw" at bounding box center [278, 106] width 57 height 15
click at [260, 102] on button "Grab Withdraw" at bounding box center [278, 106] width 57 height 15
drag, startPoint x: 260, startPoint y: 102, endPoint x: 418, endPoint y: 248, distance: 215.4
click at [263, 111] on button "Grab Withdraw" at bounding box center [278, 106] width 57 height 15
click at [267, 107] on button "Grab Withdraw" at bounding box center [278, 106] width 57 height 15
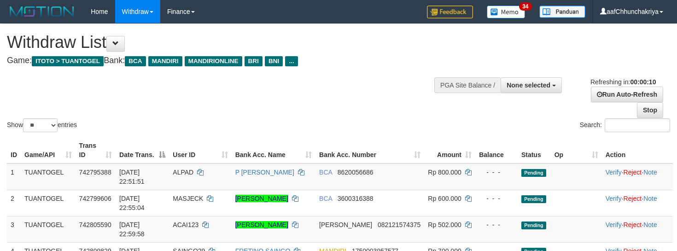
select select
select select "**"
select select
select select "**"
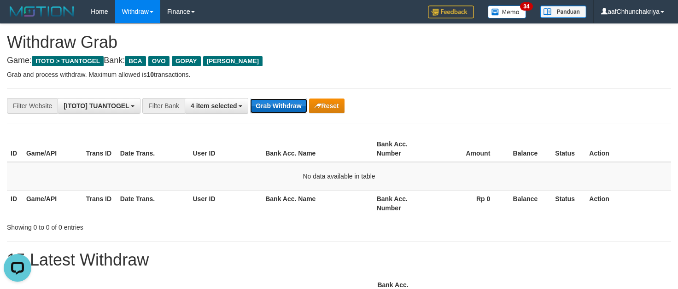
click at [264, 107] on button "Grab Withdraw" at bounding box center [278, 106] width 57 height 15
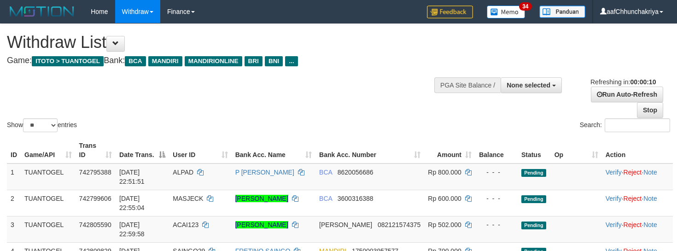
select select
select select "**"
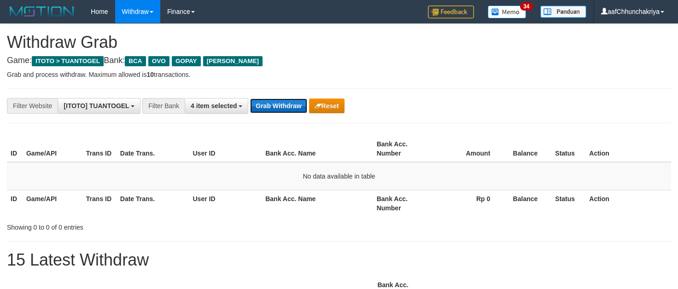
click at [290, 106] on button "Grab Withdraw" at bounding box center [278, 106] width 57 height 15
drag, startPoint x: 290, startPoint y: 106, endPoint x: 463, endPoint y: 287, distance: 250.5
click at [289, 107] on button "Grab Withdraw" at bounding box center [278, 106] width 57 height 15
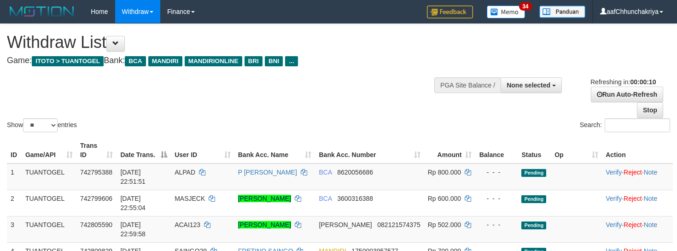
select select
select select "**"
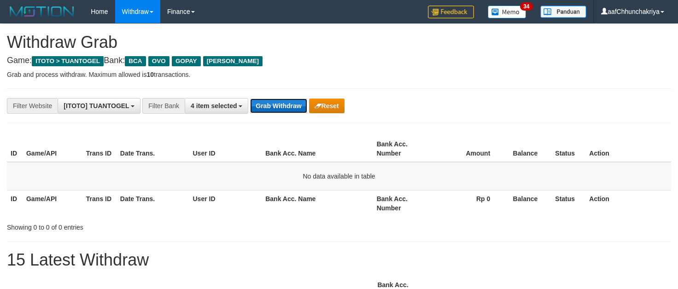
click at [289, 103] on button "Grab Withdraw" at bounding box center [278, 106] width 57 height 15
drag, startPoint x: 289, startPoint y: 103, endPoint x: 438, endPoint y: 289, distance: 238.8
click at [289, 103] on button "Grab Withdraw" at bounding box center [278, 106] width 57 height 15
click at [274, 105] on button "Grab Withdraw" at bounding box center [278, 106] width 57 height 15
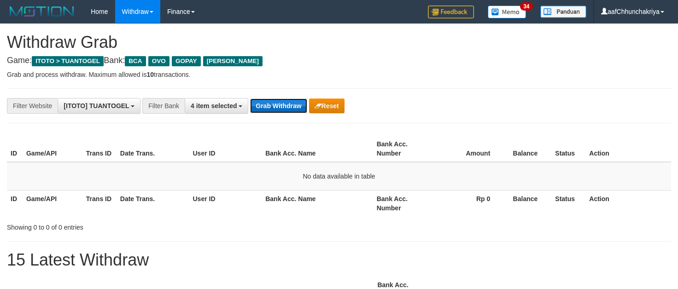
drag, startPoint x: 274, startPoint y: 104, endPoint x: 397, endPoint y: 248, distance: 189.8
click at [274, 105] on button "Grab Withdraw" at bounding box center [278, 106] width 57 height 15
click at [286, 108] on button "Grab Withdraw" at bounding box center [278, 106] width 57 height 15
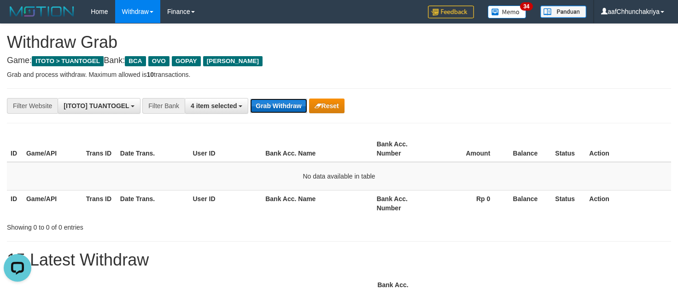
click at [265, 101] on button "Grab Withdraw" at bounding box center [278, 106] width 57 height 15
drag, startPoint x: 265, startPoint y: 101, endPoint x: 315, endPoint y: 156, distance: 74.0
click at [269, 103] on button "Grab Withdraw" at bounding box center [278, 106] width 57 height 15
click at [296, 105] on button "Grab Withdraw" at bounding box center [278, 106] width 57 height 15
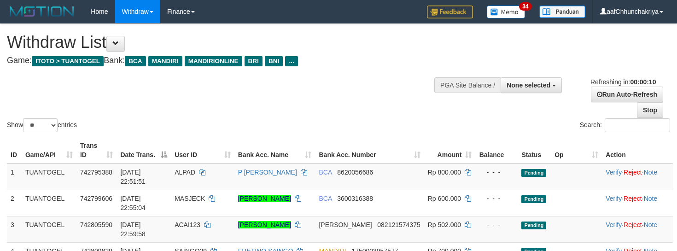
select select
select select "**"
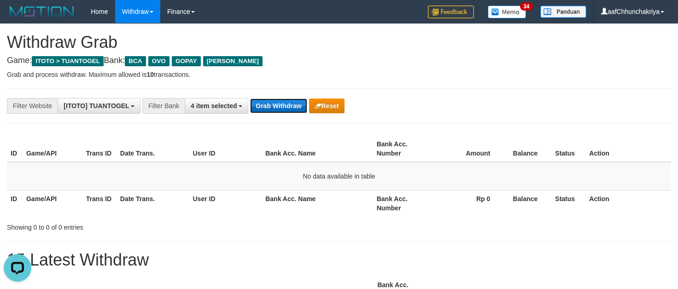
click at [282, 109] on button "Grab Withdraw" at bounding box center [278, 106] width 57 height 15
click at [261, 106] on button "Grab Withdraw" at bounding box center [278, 106] width 57 height 15
click at [262, 112] on button "Grab Withdraw" at bounding box center [278, 106] width 57 height 15
click at [289, 104] on button "Grab Withdraw" at bounding box center [278, 106] width 57 height 15
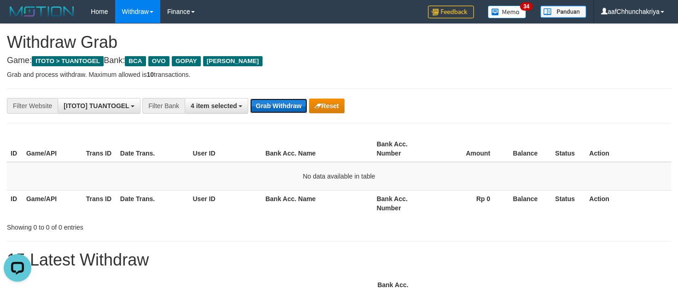
click at [289, 104] on button "Grab Withdraw" at bounding box center [278, 106] width 57 height 15
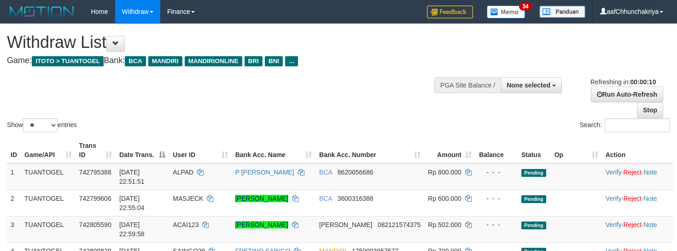
select select
select select "**"
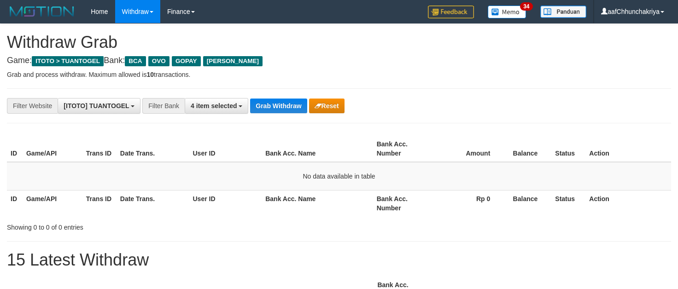
scroll to position [16, 0]
click at [289, 106] on button "Grab Withdraw" at bounding box center [278, 106] width 57 height 15
click at [289, 102] on button "Grab Withdraw" at bounding box center [278, 106] width 57 height 15
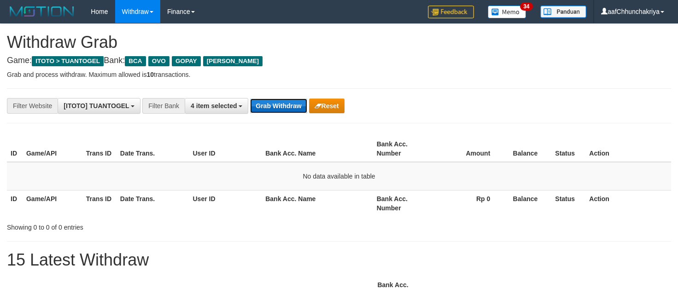
click at [289, 102] on button "Grab Withdraw" at bounding box center [278, 106] width 57 height 15
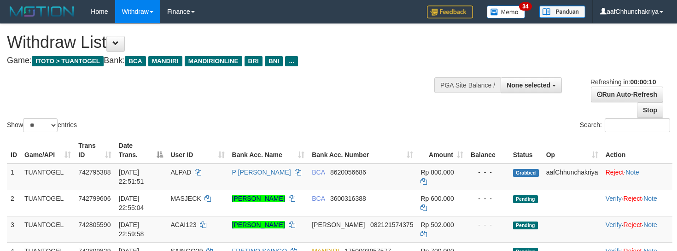
select select
select select "**"
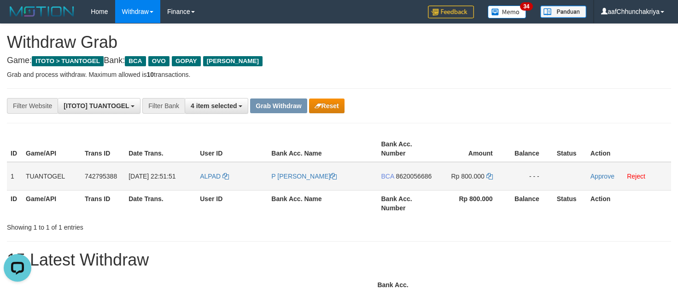
click at [211, 180] on td "ALPAD" at bounding box center [231, 176] width 71 height 29
copy link "ALPAD"
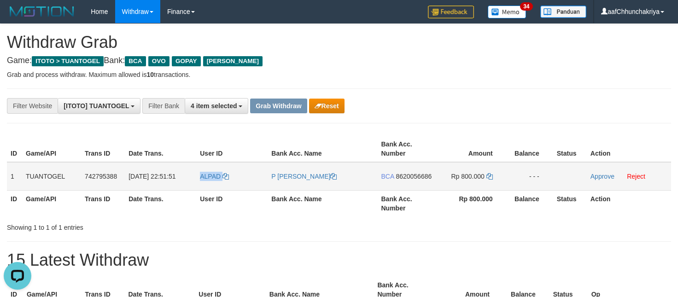
click at [206, 185] on td "ALPAD" at bounding box center [231, 176] width 71 height 29
click at [451, 60] on h4 "Game: ITOTO > TUANTOGEL Bank: BCA OVO GOPAY DANA" at bounding box center [339, 60] width 664 height 9
click at [411, 186] on td "BCA 8620056686" at bounding box center [407, 176] width 59 height 29
drag, startPoint x: 411, startPoint y: 186, endPoint x: 552, endPoint y: 175, distance: 141.3
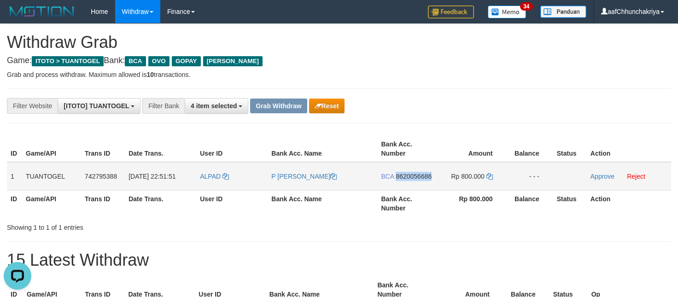
click at [413, 186] on td "BCA 8620056686" at bounding box center [407, 176] width 59 height 29
copy span "8620056686"
click at [471, 181] on td "Rp 800.000" at bounding box center [472, 176] width 70 height 29
copy td "800.000"
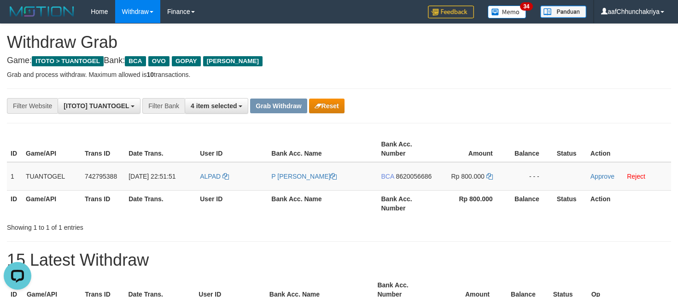
drag, startPoint x: 380, startPoint y: 72, endPoint x: 391, endPoint y: 85, distance: 17.3
click at [380, 72] on p "Grab and process withdraw. Maximum allowed is 10 transactions." at bounding box center [339, 74] width 664 height 9
drag, startPoint x: 417, startPoint y: 85, endPoint x: 424, endPoint y: 92, distance: 9.8
click at [323, 266] on h1 "15 Latest Withdraw" at bounding box center [339, 260] width 664 height 18
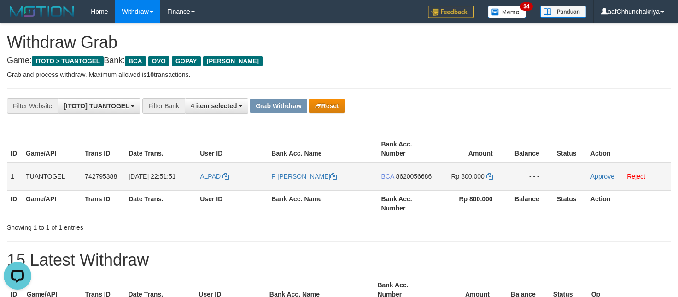
click at [459, 181] on td "Rp 800.000" at bounding box center [472, 176] width 70 height 29
click at [473, 181] on td "Rp 800.000" at bounding box center [472, 176] width 70 height 29
drag, startPoint x: 473, startPoint y: 181, endPoint x: 640, endPoint y: 197, distance: 167.9
click at [479, 183] on td "Rp 800.000" at bounding box center [472, 176] width 70 height 29
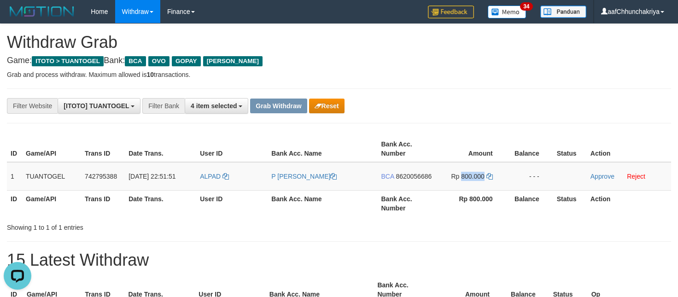
copy span "800.000"
click at [149, 173] on span "[DATE] 22:51:51" at bounding box center [151, 176] width 47 height 7
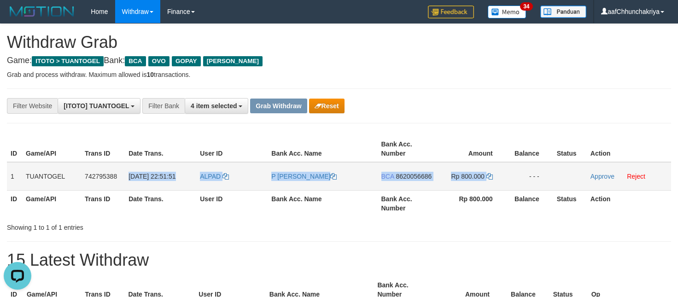
drag, startPoint x: 149, startPoint y: 173, endPoint x: 516, endPoint y: 184, distance: 367.2
click at [492, 182] on tr "1 TUANTOGEL 742795388 30/09/2025 22:51:51 ALPAD P ARNOLD SIAHAAN BCA 8620056686…" at bounding box center [339, 176] width 664 height 29
copy tr "30/09/2025 22:51:51 ALPAD P ARNOLD SIAHAAN BCA 8620056686 Rp 800.000"
click at [595, 177] on link "Approve" at bounding box center [602, 176] width 24 height 7
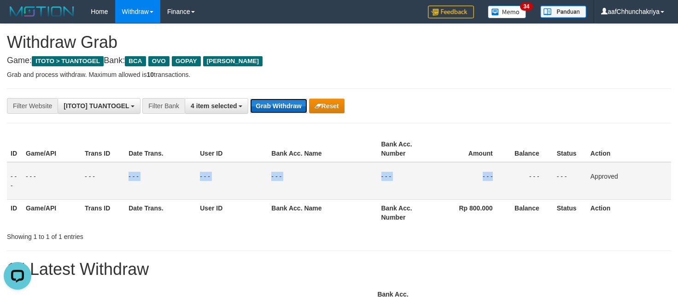
click at [257, 103] on button "Grab Withdraw" at bounding box center [278, 106] width 57 height 15
drag, startPoint x: 257, startPoint y: 103, endPoint x: 268, endPoint y: 105, distance: 10.4
click at [266, 105] on button "Grab Withdraw" at bounding box center [278, 106] width 57 height 15
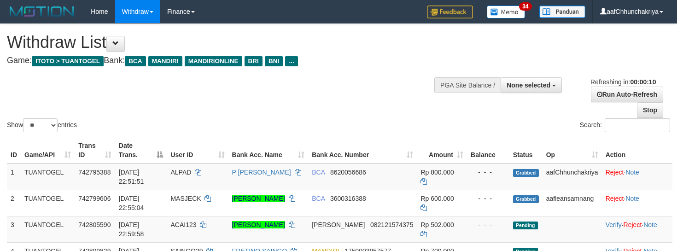
select select
select select "**"
select select
select select "**"
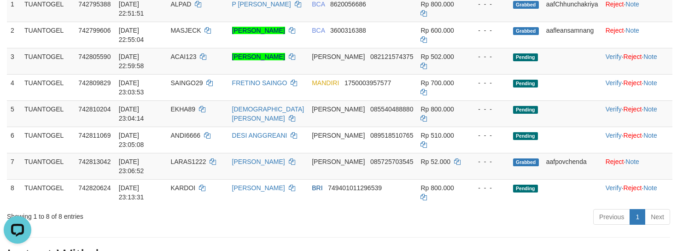
scroll to position [184, 0]
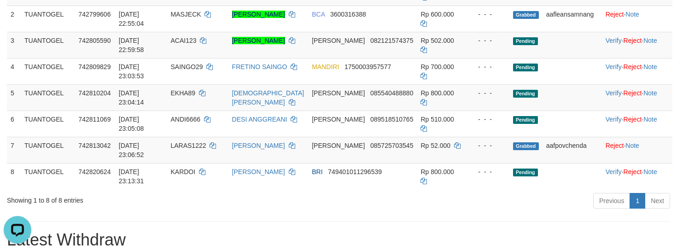
drag, startPoint x: 298, startPoint y: 219, endPoint x: 298, endPoint y: 214, distance: 4.6
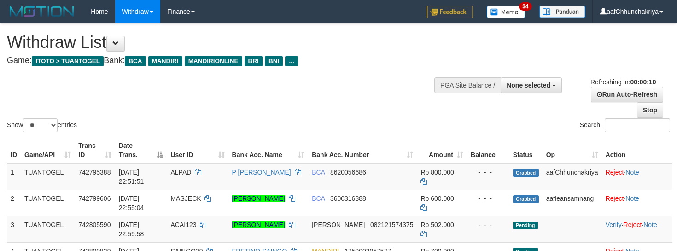
select select
select select "**"
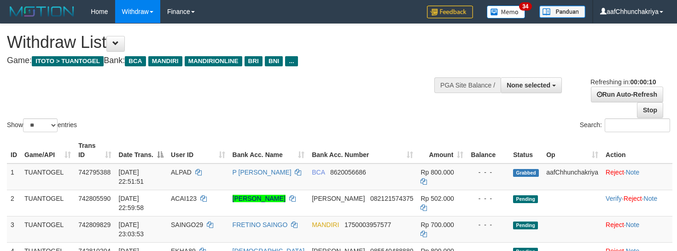
select select
select select "**"
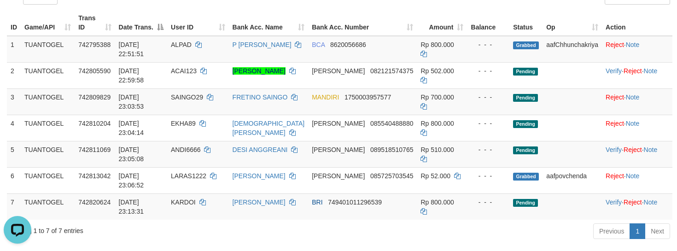
scroll to position [138, 0]
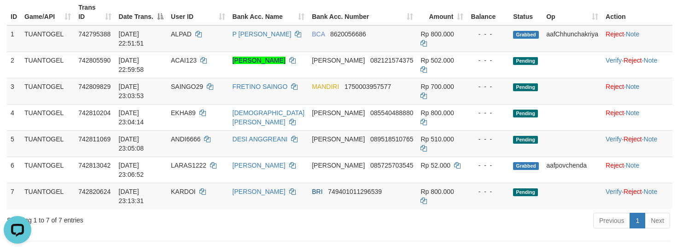
click at [449, 222] on div "Previous 1 Next" at bounding box center [479, 222] width 381 height 20
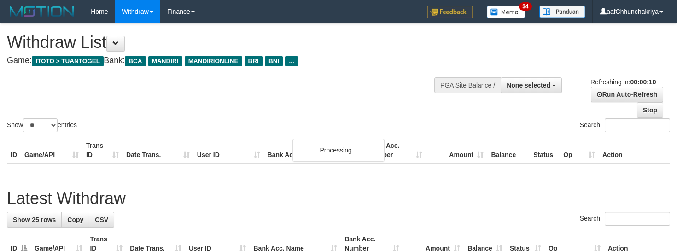
select select
select select "**"
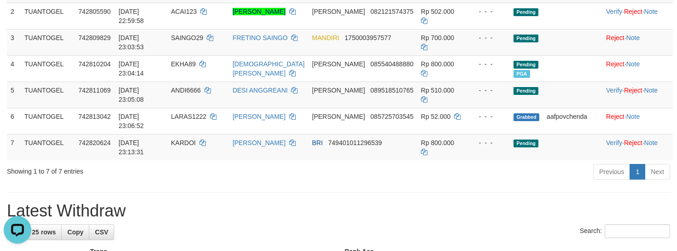
scroll to position [234, 0]
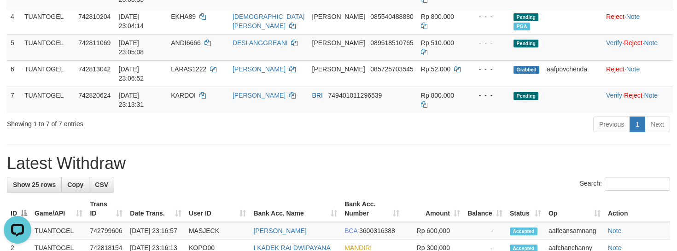
drag, startPoint x: 334, startPoint y: 173, endPoint x: 341, endPoint y: 164, distance: 11.2
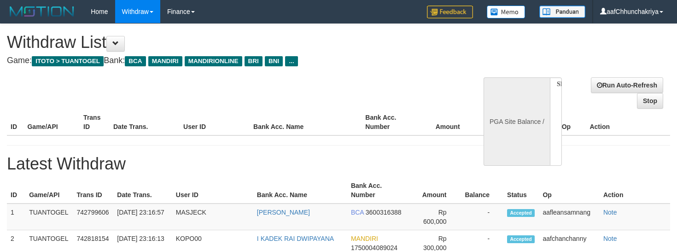
select select
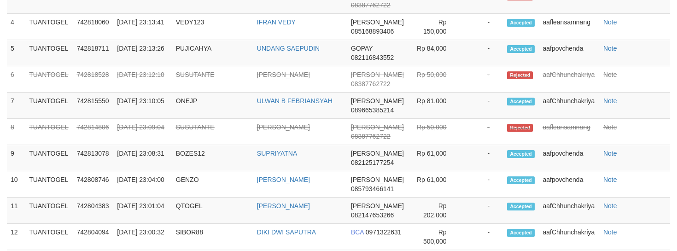
select select "**"
select select
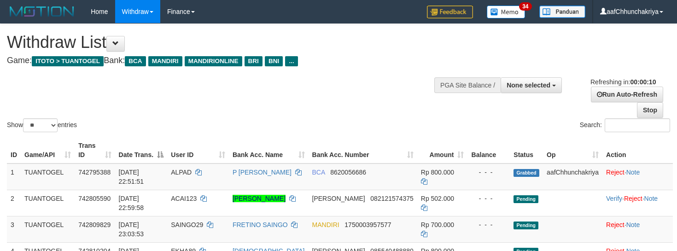
select select
select select "**"
select select
select select "**"
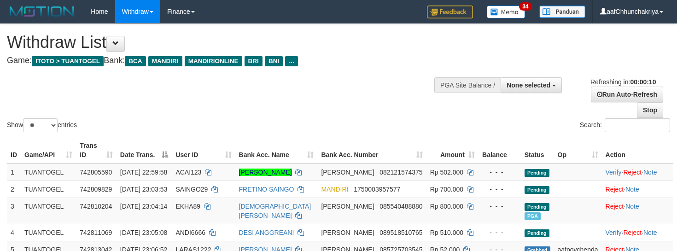
select select
select select "**"
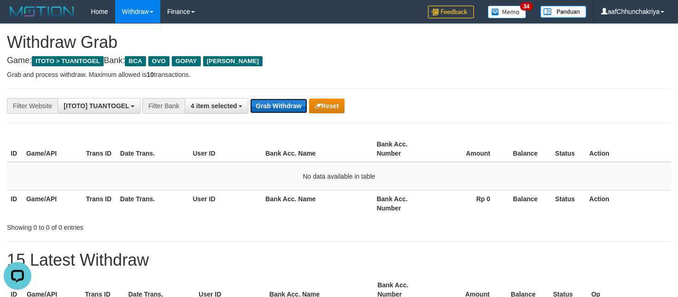
click at [280, 104] on button "Grab Withdraw" at bounding box center [278, 106] width 57 height 15
drag, startPoint x: 280, startPoint y: 104, endPoint x: 292, endPoint y: 116, distance: 16.9
click at [280, 105] on button "Grab Withdraw" at bounding box center [278, 106] width 57 height 15
click at [269, 102] on button "Grab Withdraw" at bounding box center [278, 106] width 57 height 15
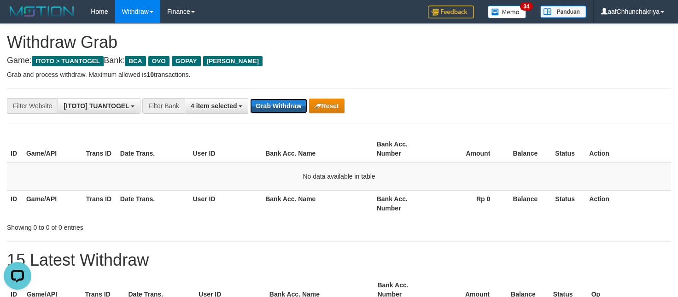
drag, startPoint x: 269, startPoint y: 102, endPoint x: 287, endPoint y: 118, distance: 24.1
click at [272, 104] on button "Grab Withdraw" at bounding box center [278, 106] width 57 height 15
click at [294, 105] on button "Grab Withdraw" at bounding box center [278, 106] width 57 height 15
drag, startPoint x: 294, startPoint y: 105, endPoint x: 332, endPoint y: 140, distance: 51.2
click at [301, 111] on button "Grab Withdraw" at bounding box center [278, 106] width 57 height 15
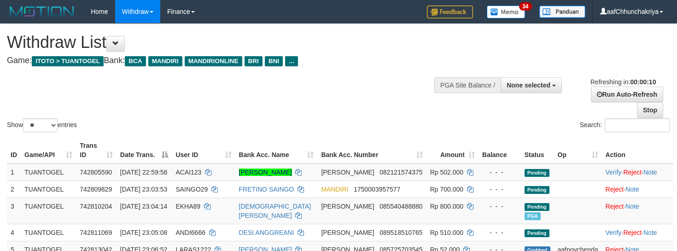
select select
select select "**"
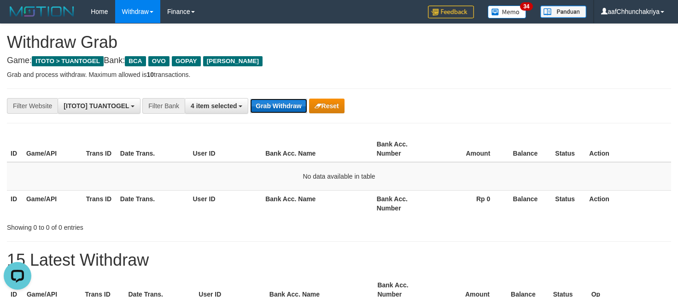
click at [297, 109] on button "Grab Withdraw" at bounding box center [278, 106] width 57 height 15
click at [264, 102] on button "Grab Withdraw" at bounding box center [278, 106] width 57 height 15
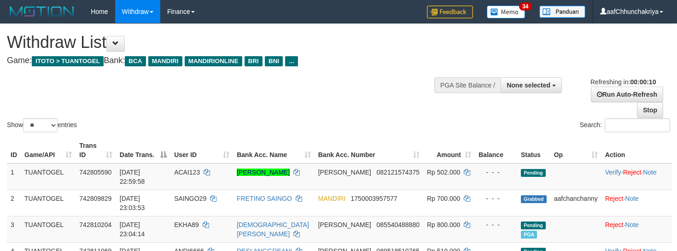
select select
select select "**"
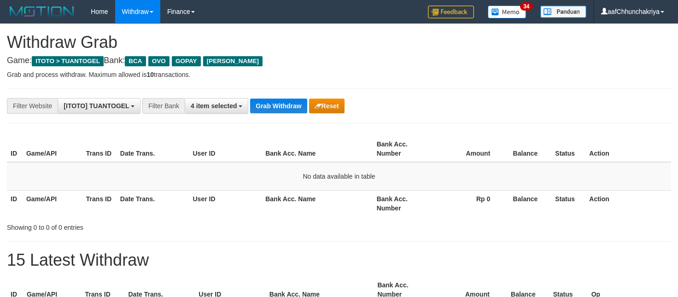
scroll to position [16, 0]
click at [266, 102] on button "Grab Withdraw" at bounding box center [278, 106] width 57 height 15
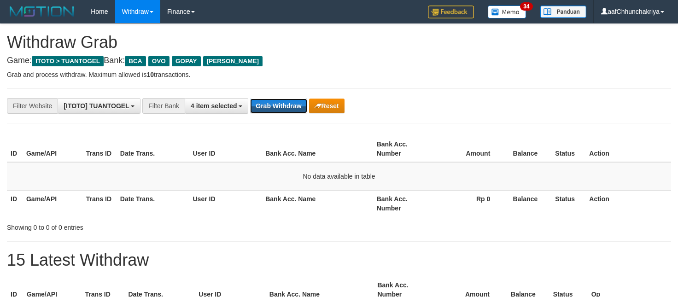
click at [266, 102] on button "Grab Withdraw" at bounding box center [278, 106] width 57 height 15
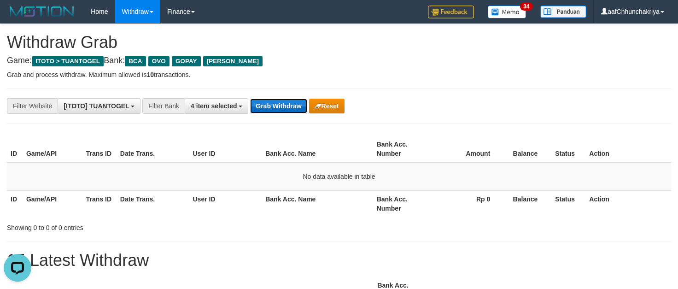
click at [257, 105] on button "Grab Withdraw" at bounding box center [278, 106] width 57 height 15
click at [262, 106] on button "Grab Withdraw" at bounding box center [278, 106] width 57 height 15
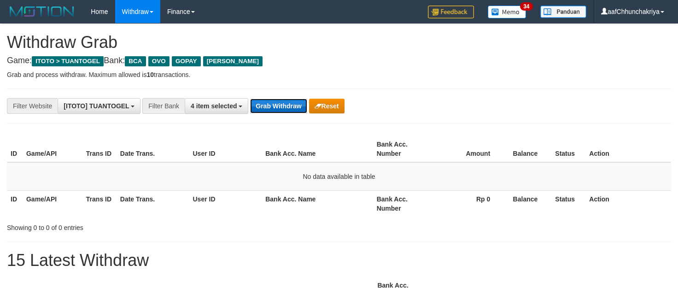
click at [262, 106] on button "Grab Withdraw" at bounding box center [278, 106] width 57 height 15
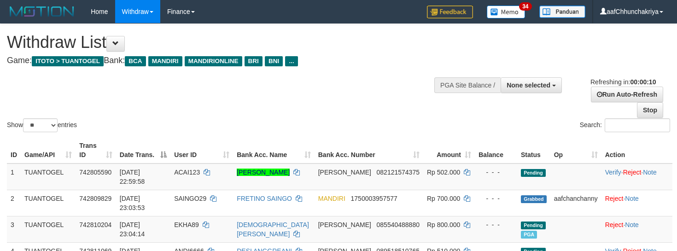
select select
select select "**"
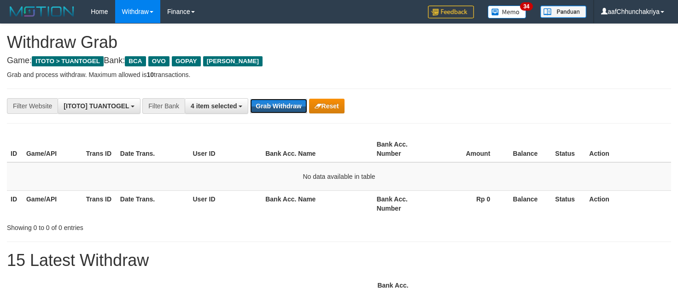
click at [262, 106] on button "Grab Withdraw" at bounding box center [278, 106] width 57 height 15
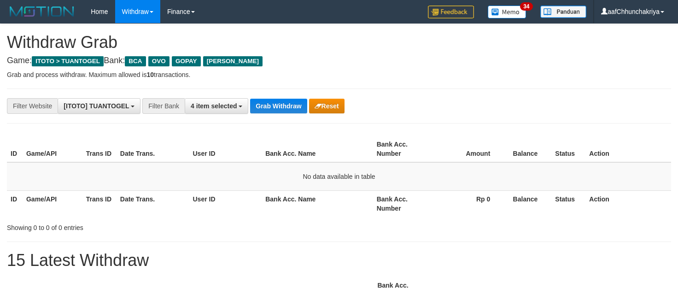
click at [262, 106] on button "Grab Withdraw" at bounding box center [278, 106] width 57 height 15
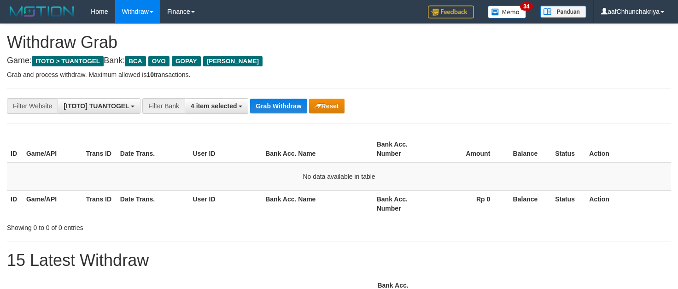
click at [262, 106] on button "Grab Withdraw" at bounding box center [278, 106] width 57 height 15
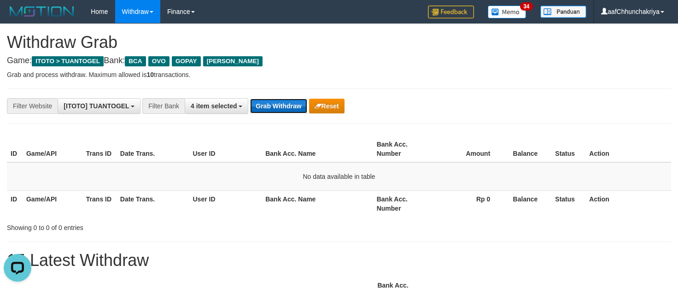
click at [289, 107] on button "Grab Withdraw" at bounding box center [278, 106] width 57 height 15
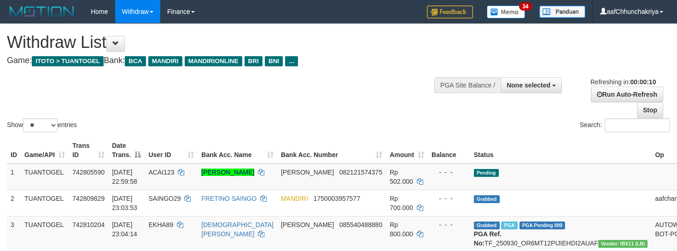
select select
select select "**"
select select
select select "**"
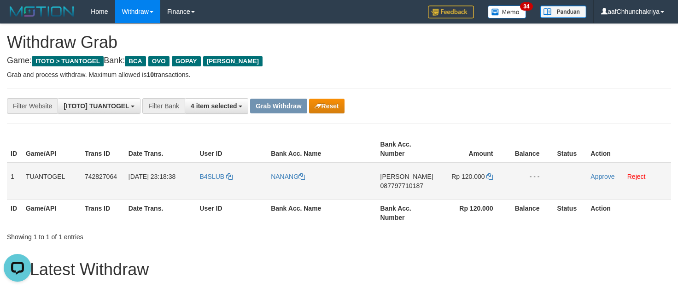
click at [217, 184] on td "B4SLUB" at bounding box center [231, 181] width 71 height 38
copy link "B4SLUB"
click at [266, 240] on div "Showing 1 to 1 of 1 entries" at bounding box center [141, 234] width 269 height 13
click at [205, 180] on td "B4SLUB" at bounding box center [231, 181] width 71 height 38
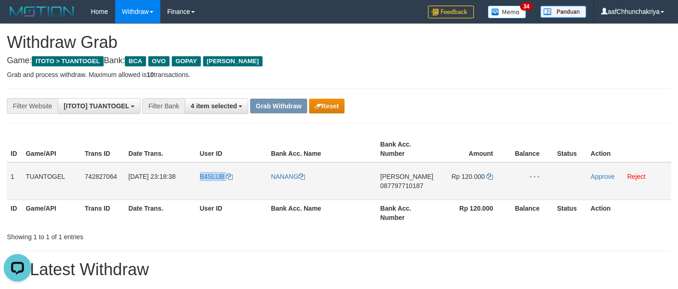
click at [205, 180] on td "B4SLUB" at bounding box center [231, 181] width 71 height 38
copy link "B4SLUB"
click at [321, 232] on div "Showing 1 to 1 of 1 entries" at bounding box center [339, 234] width 678 height 13
click at [391, 195] on td "DANA 087797710187" at bounding box center [407, 181] width 60 height 38
drag, startPoint x: 392, startPoint y: 195, endPoint x: 581, endPoint y: 223, distance: 191.4
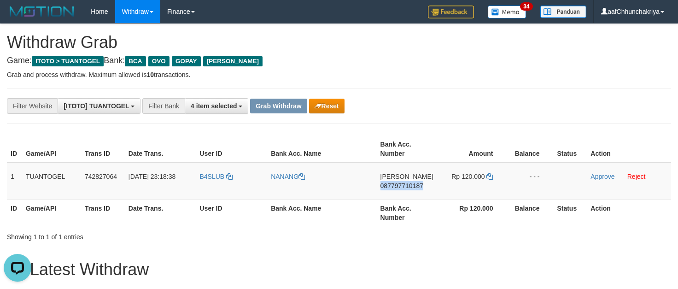
click at [392, 195] on td "DANA 087797710187" at bounding box center [407, 181] width 60 height 38
copy span "087797710187"
click at [465, 181] on td "Rp 120.000" at bounding box center [472, 181] width 70 height 38
copy span "120.000"
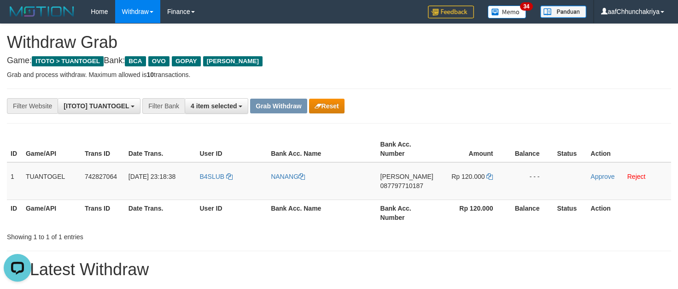
click at [147, 174] on span "[DATE] 23:18:38" at bounding box center [151, 176] width 47 height 7
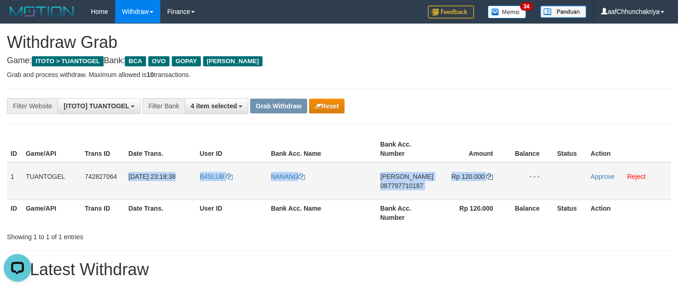
drag, startPoint x: 147, startPoint y: 174, endPoint x: 491, endPoint y: 177, distance: 344.5
click at [491, 177] on tr "1 TUANTOGEL 742827064 30/09/2025 23:18:38 B4SLUB NANANG DANA 087797710187 Rp 12…" at bounding box center [339, 181] width 664 height 38
copy tr "30/09/2025 23:18:38 B4SLUB NANANG DANA 087797710187 Rp 120.000"
drag, startPoint x: 595, startPoint y: 177, endPoint x: 395, endPoint y: 99, distance: 213.9
click at [595, 177] on link "Approve" at bounding box center [602, 176] width 24 height 7
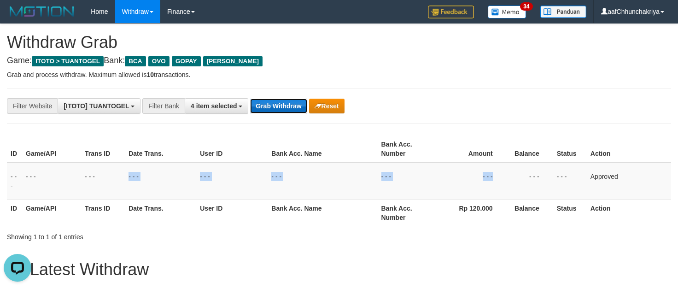
click at [292, 109] on button "Grab Withdraw" at bounding box center [278, 106] width 57 height 15
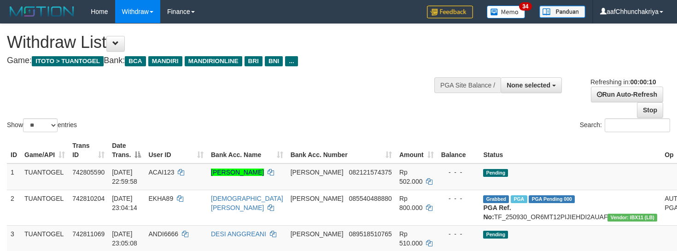
select select
select select "**"
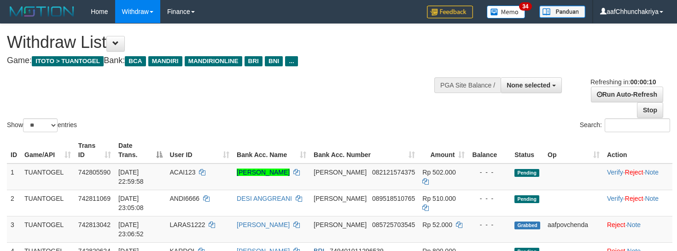
select select
select select "**"
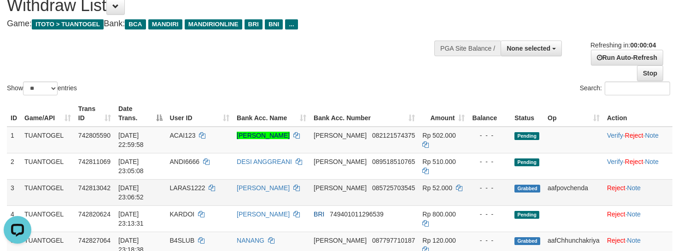
scroll to position [92, 0]
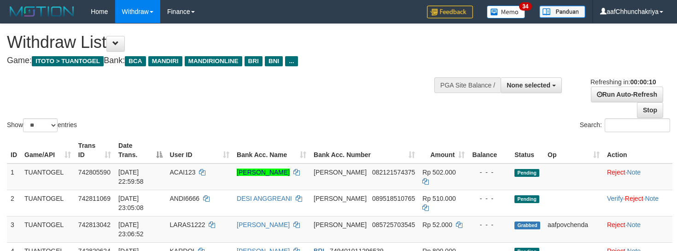
select select
select select "**"
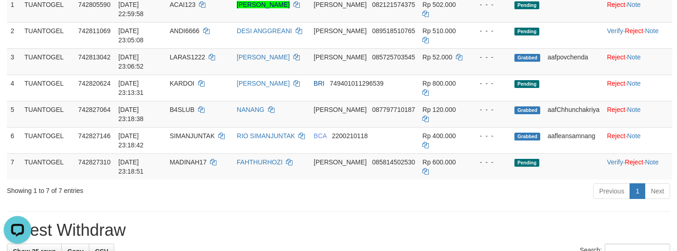
scroll to position [184, 0]
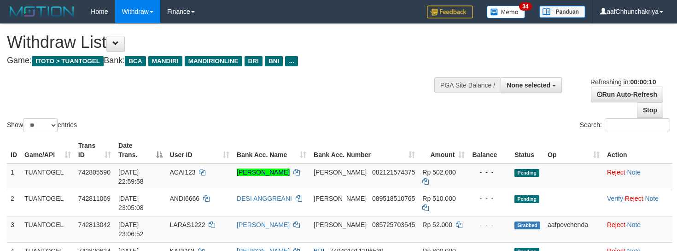
select select
select select "**"
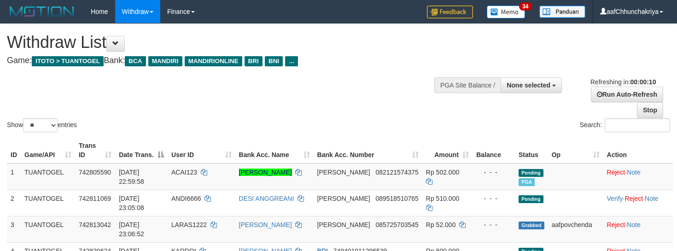
select select
select select "**"
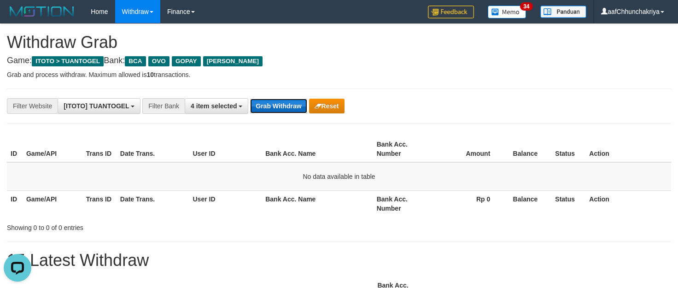
click at [293, 103] on button "Grab Withdraw" at bounding box center [278, 106] width 57 height 15
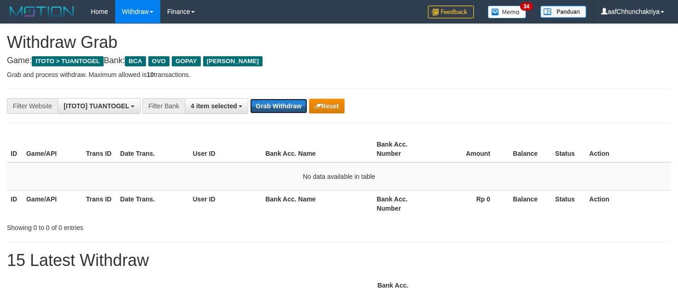
click at [293, 103] on button "Grab Withdraw" at bounding box center [278, 106] width 57 height 15
drag, startPoint x: 0, startPoint y: 0, endPoint x: 293, endPoint y: 103, distance: 311.0
click at [293, 103] on button "Grab Withdraw" at bounding box center [278, 106] width 57 height 15
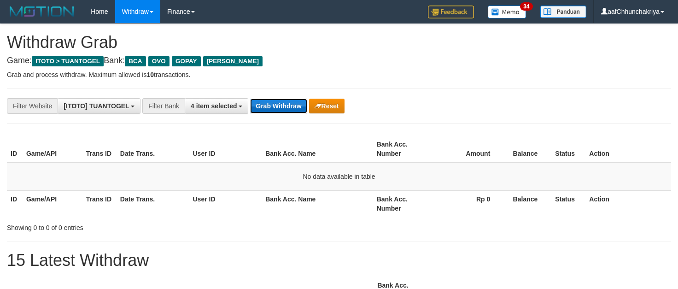
click at [293, 103] on button "Grab Withdraw" at bounding box center [278, 106] width 57 height 15
click at [263, 97] on div "**********" at bounding box center [339, 105] width 664 height 35
click at [263, 100] on button "Grab Withdraw" at bounding box center [278, 106] width 57 height 15
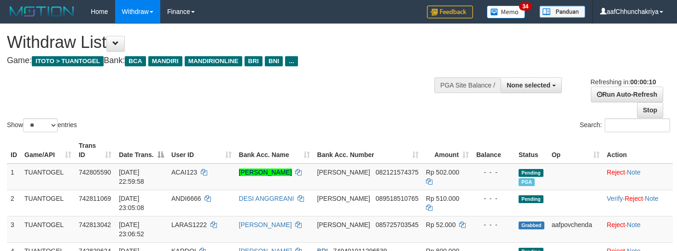
select select
select select "**"
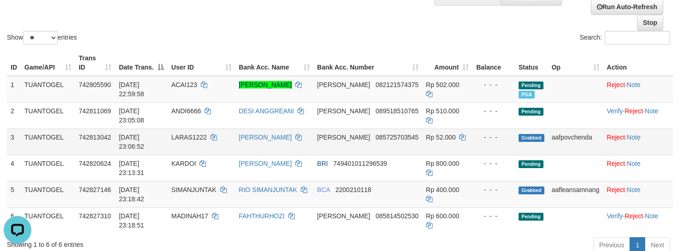
scroll to position [92, 0]
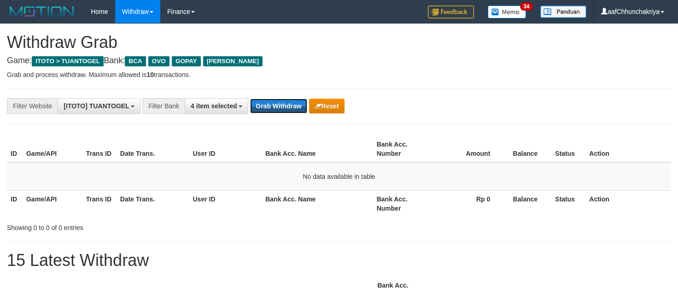
click at [263, 100] on button "Grab Withdraw" at bounding box center [278, 106] width 57 height 15
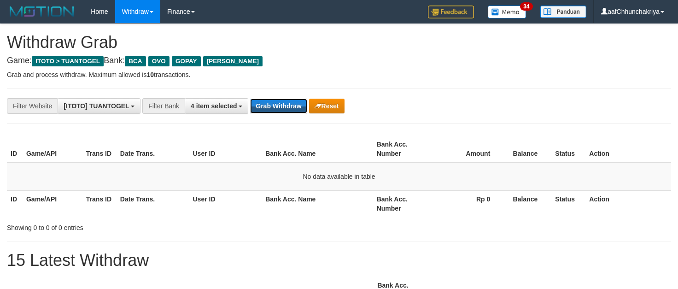
click at [263, 100] on button "Grab Withdraw" at bounding box center [278, 106] width 57 height 15
click at [290, 105] on button "Grab Withdraw" at bounding box center [278, 106] width 57 height 15
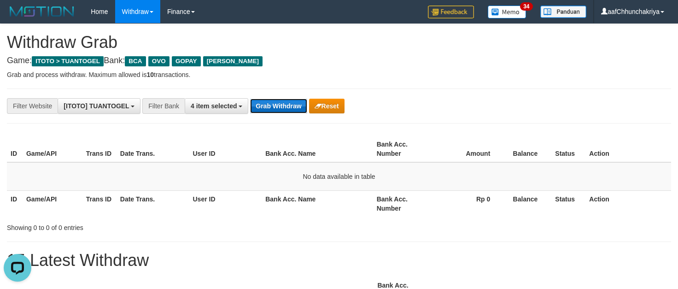
click at [302, 106] on button "Grab Withdraw" at bounding box center [278, 106] width 57 height 15
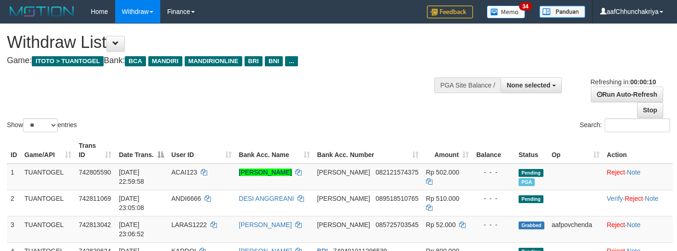
select select
select select "**"
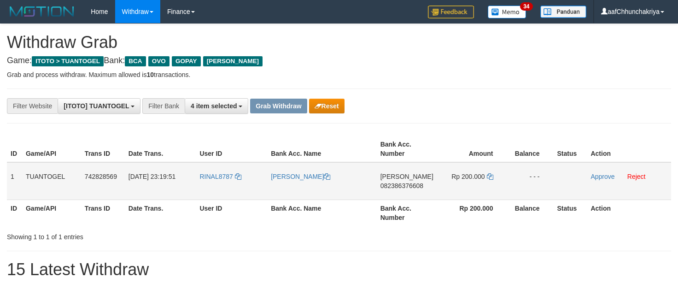
click at [204, 192] on td "RINAL8787" at bounding box center [231, 181] width 71 height 38
copy link "RINAL8787"
click at [224, 188] on td "RINAL8787" at bounding box center [231, 181] width 71 height 38
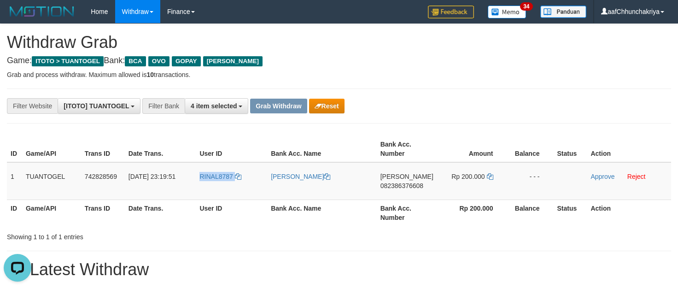
drag, startPoint x: 224, startPoint y: 188, endPoint x: 410, endPoint y: 288, distance: 210.8
click at [225, 188] on td "RINAL8787" at bounding box center [231, 181] width 71 height 38
copy link "RINAL8787"
click at [451, 92] on div "**********" at bounding box center [339, 105] width 664 height 35
click at [392, 194] on td "DANA 082386376608" at bounding box center [407, 181] width 60 height 38
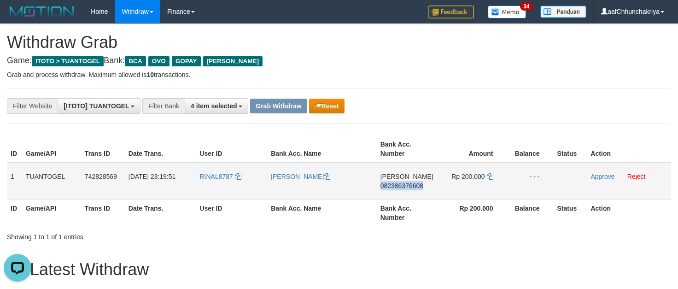
click at [392, 194] on td "DANA 082386376608" at bounding box center [407, 181] width 60 height 38
copy span "082386376608"
click at [467, 172] on td "Rp 200.000" at bounding box center [472, 181] width 70 height 38
click at [467, 174] on span "Rp 200.000" at bounding box center [467, 176] width 33 height 7
copy td "200.000"
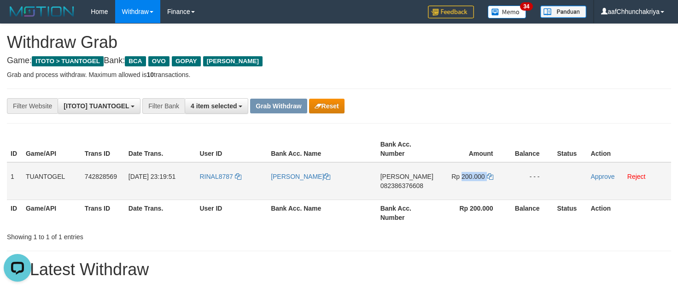
click at [467, 174] on span "Rp 200.000" at bounding box center [467, 176] width 33 height 7
click at [404, 78] on p "Grab and process withdraw. Maximum allowed is 10 transactions." at bounding box center [339, 74] width 664 height 9
click at [403, 74] on p "Grab and process withdraw. Maximum allowed is 10 transactions." at bounding box center [339, 74] width 664 height 9
click at [170, 182] on td "[DATE] 23:19:51" at bounding box center [160, 181] width 71 height 38
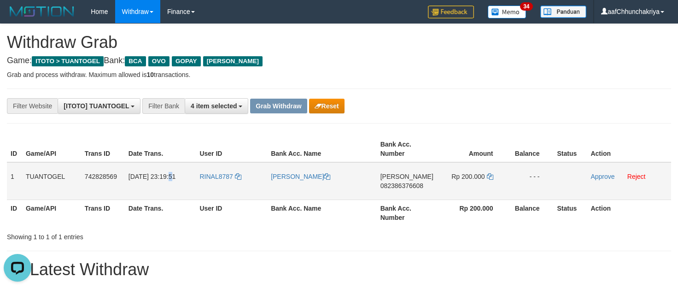
click at [170, 182] on td "[DATE] 23:19:51" at bounding box center [160, 181] width 71 height 38
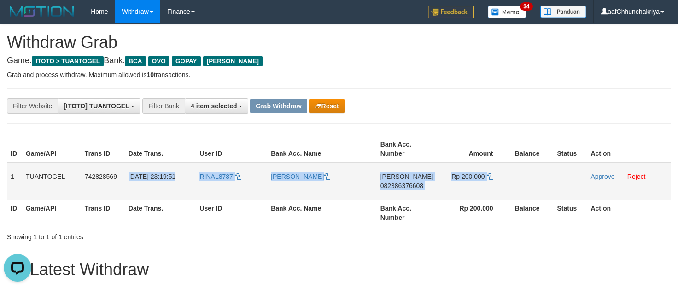
drag, startPoint x: 170, startPoint y: 182, endPoint x: 499, endPoint y: 190, distance: 328.5
click at [487, 187] on tr "1 TUANTOGEL 742828569 30/09/2025 23:19:51 RINAL8787 RINAL PRIANTO DANA 08238637…" at bounding box center [339, 181] width 664 height 38
copy tr "30/09/2025 23:19:51 RINAL8787 RINAL PRIANTO DANA 082386376608 Rp 200.000"
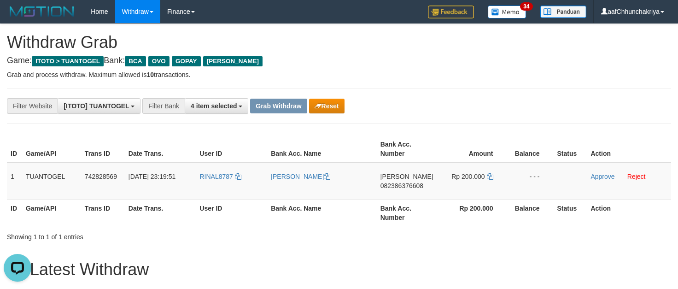
click at [371, 50] on h1 "Withdraw Grab" at bounding box center [339, 42] width 664 height 18
click at [399, 194] on td "DANA 082386376608" at bounding box center [407, 181] width 60 height 38
copy span "082386376608"
click at [400, 193] on td "DANA 082386376608" at bounding box center [407, 181] width 60 height 38
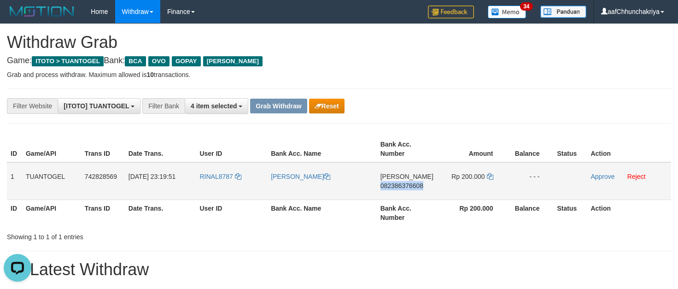
drag, startPoint x: 400, startPoint y: 193, endPoint x: 682, endPoint y: 128, distance: 289.3
click at [403, 192] on td "DANA 082386376608" at bounding box center [407, 181] width 60 height 38
click at [473, 169] on td "Rp 200.000" at bounding box center [472, 181] width 70 height 38
click at [473, 170] on td "Rp 200.000" at bounding box center [472, 181] width 70 height 38
copy td "200.000"
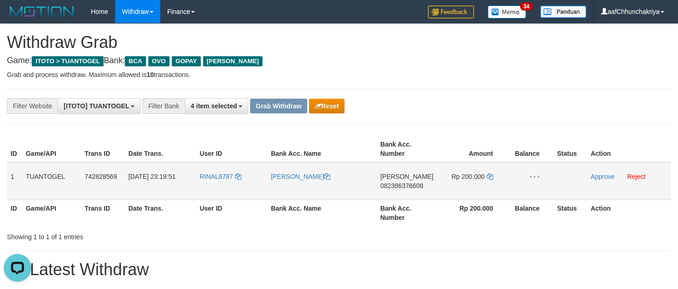
click at [151, 173] on span "[DATE] 23:19:51" at bounding box center [151, 176] width 47 height 7
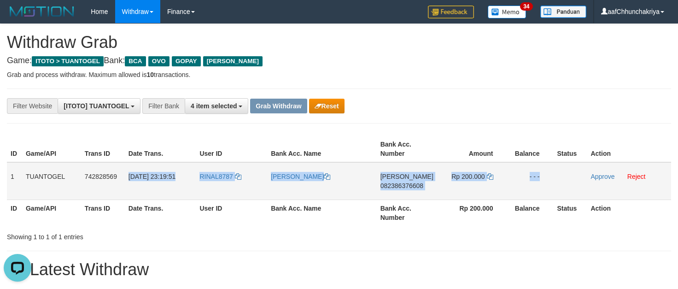
drag, startPoint x: 151, startPoint y: 173, endPoint x: 508, endPoint y: 188, distance: 357.7
click at [508, 188] on tr "1 TUANTOGEL 742828569 30/09/2025 23:19:51 RINAL8787 RINAL PRIANTO DANA 08238637…" at bounding box center [339, 181] width 664 height 38
copy tr "30/09/2025 23:19:51 RINAL8787 RINAL PRIANTO DANA 082386376608 Rp 200.000 - - -"
click at [593, 178] on link "Approve" at bounding box center [602, 176] width 24 height 7
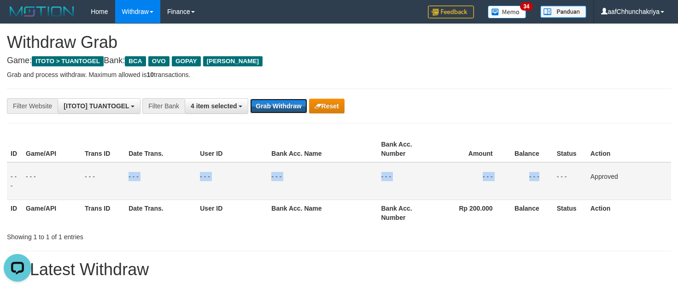
drag, startPoint x: 295, startPoint y: 108, endPoint x: 677, endPoint y: 130, distance: 382.5
click at [309, 110] on div "Grab Withdraw Reset" at bounding box center [297, 106] width 94 height 15
click at [308, 109] on div "Grab Withdraw Reset" at bounding box center [297, 106] width 94 height 15
click at [299, 108] on button "Grab Withdraw" at bounding box center [278, 106] width 57 height 15
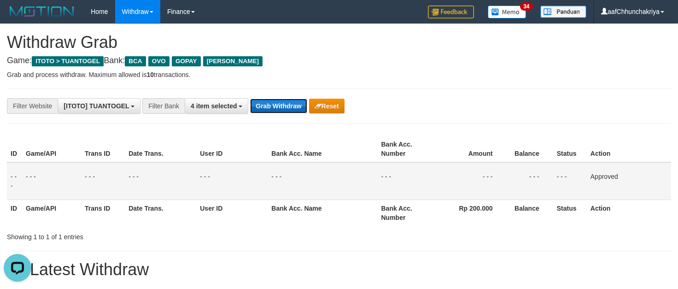
click at [299, 108] on button "Grab Withdraw" at bounding box center [278, 106] width 57 height 15
click at [288, 109] on button "Grab Withdraw" at bounding box center [278, 106] width 57 height 15
click at [287, 110] on button "Grab Withdraw" at bounding box center [278, 106] width 57 height 15
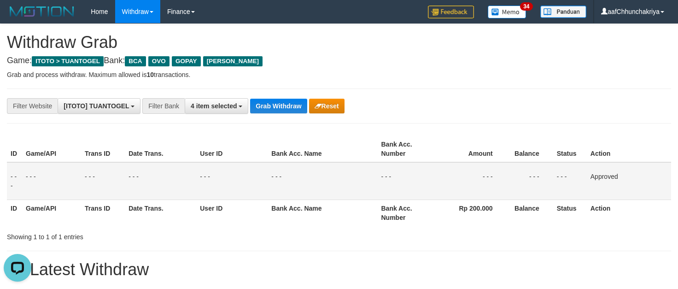
drag, startPoint x: 385, startPoint y: 85, endPoint x: 373, endPoint y: 92, distance: 13.8
click at [290, 111] on button "Grab Withdraw" at bounding box center [278, 106] width 57 height 15
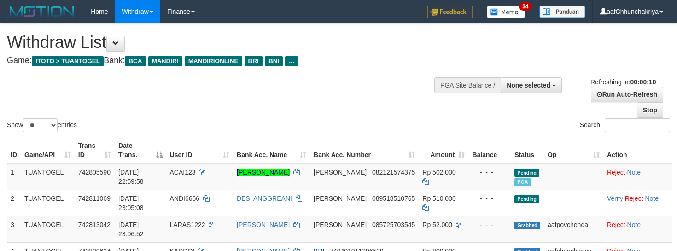
select select
select select "**"
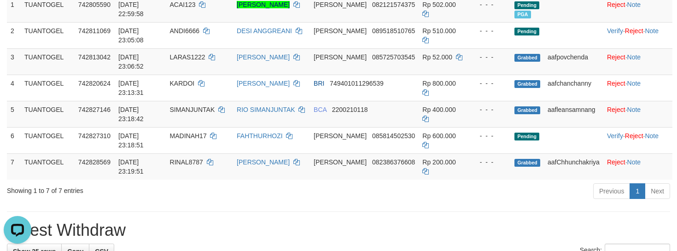
scroll to position [184, 0]
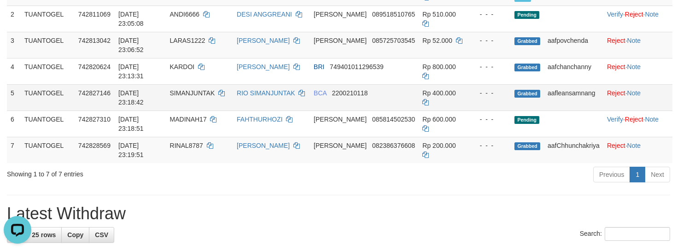
drag, startPoint x: 289, startPoint y: 187, endPoint x: 372, endPoint y: 91, distance: 127.0
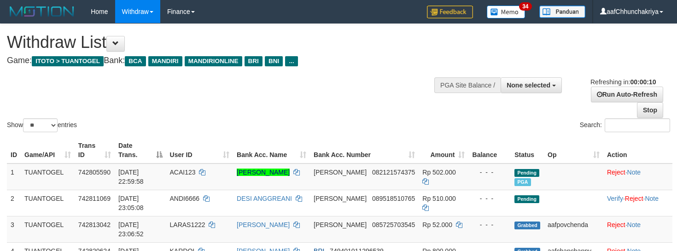
select select
select select "**"
select select
select select "**"
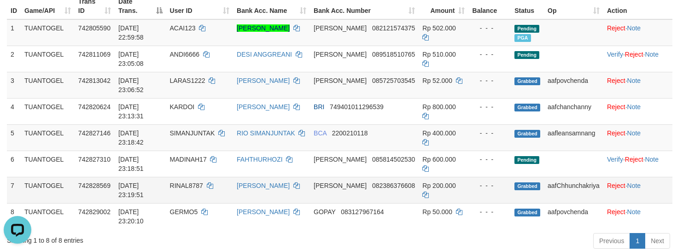
scroll to position [184, 0]
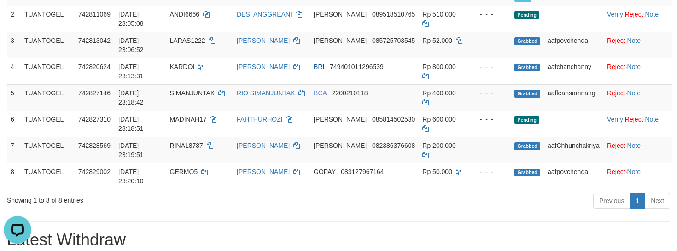
click at [421, 196] on div "Previous 1 Next" at bounding box center [479, 202] width 381 height 20
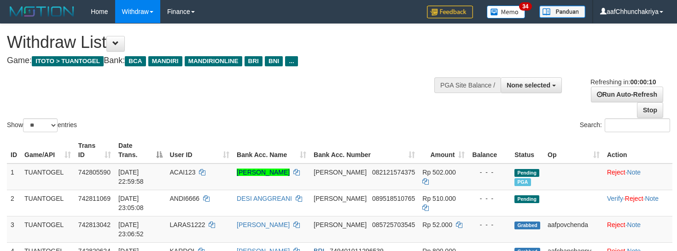
select select
select select "**"
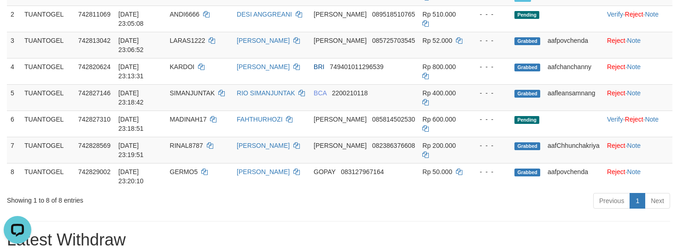
click at [403, 198] on div "Previous 1 Next" at bounding box center [479, 202] width 381 height 20
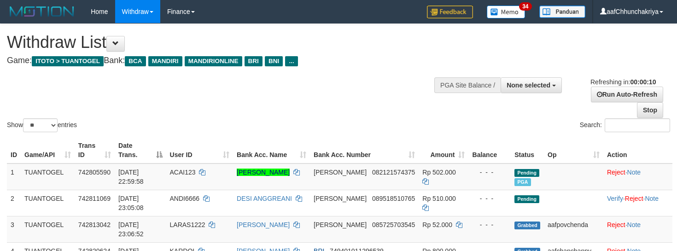
select select
select select "**"
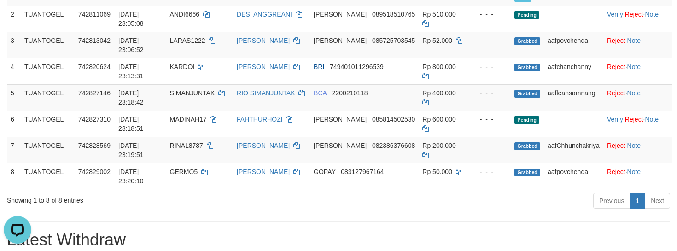
click at [438, 209] on div "Previous 1 Next" at bounding box center [479, 202] width 381 height 20
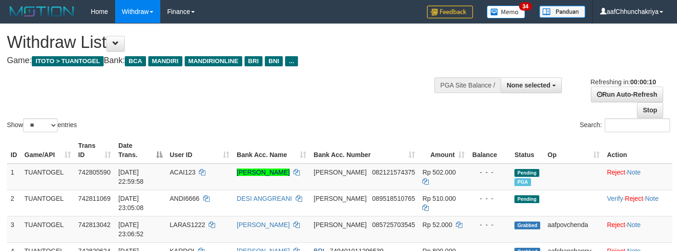
select select
select select "**"
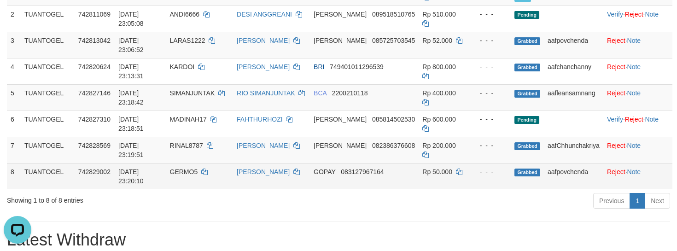
drag, startPoint x: 423, startPoint y: 206, endPoint x: 429, endPoint y: 165, distance: 41.5
click at [423, 203] on div "Previous 1 Next" at bounding box center [479, 202] width 381 height 20
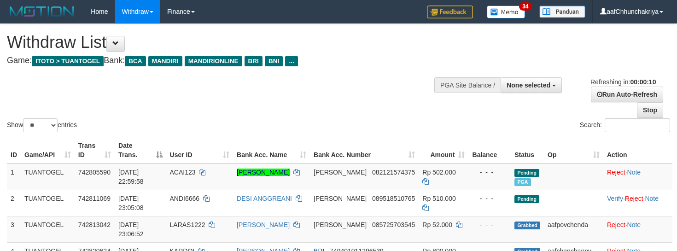
select select
select select "**"
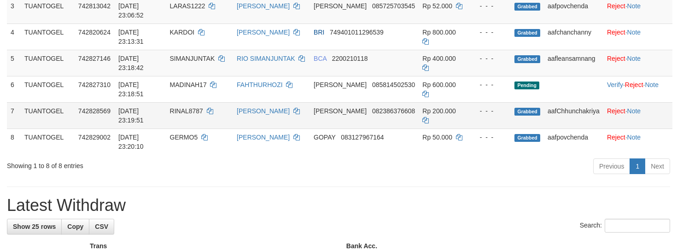
scroll to position [184, 0]
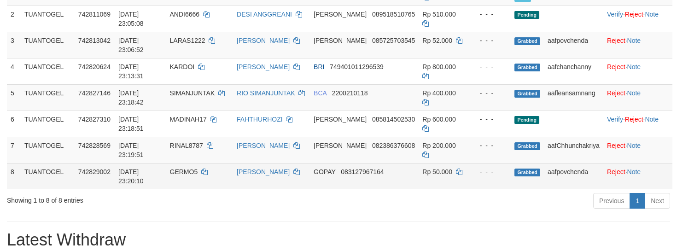
drag, startPoint x: 418, startPoint y: 174, endPoint x: 413, endPoint y: 186, distance: 13.4
click at [419, 175] on td "Rp 50.000" at bounding box center [444, 176] width 50 height 26
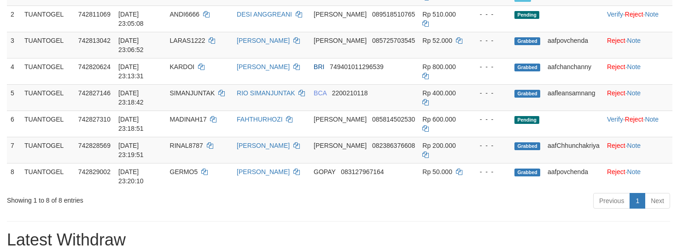
click at [411, 192] on div "Previous 1 Next" at bounding box center [479, 202] width 381 height 20
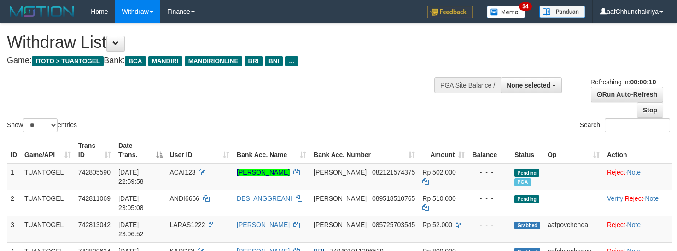
select select
select select "**"
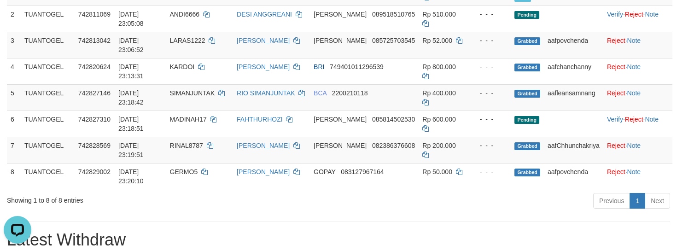
click at [563, 209] on div "Previous 1 Next" at bounding box center [479, 202] width 381 height 20
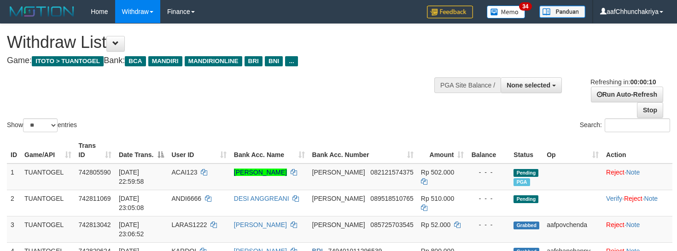
select select
select select "**"
select select
select select "**"
select select
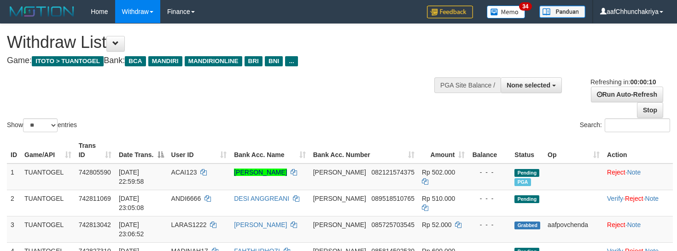
select select "**"
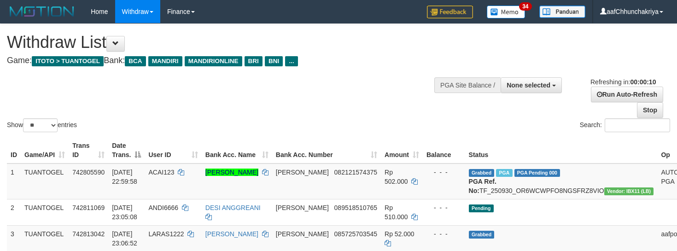
select select
select select "**"
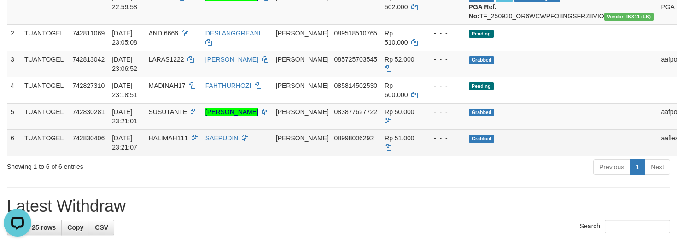
scroll to position [184, 0]
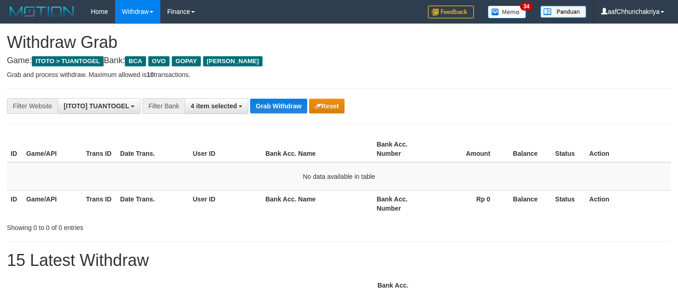
click at [269, 103] on button "Grab Withdraw" at bounding box center [278, 106] width 57 height 15
click at [277, 107] on button "Grab Withdraw" at bounding box center [278, 106] width 57 height 15
click at [276, 107] on button "Grab Withdraw" at bounding box center [278, 106] width 57 height 15
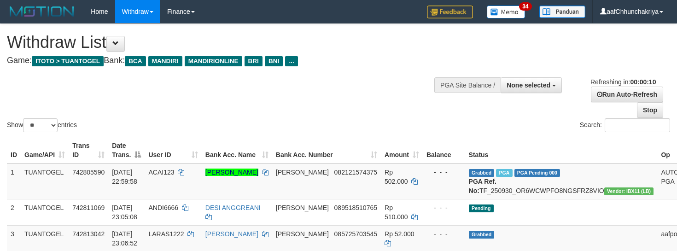
select select
select select "**"
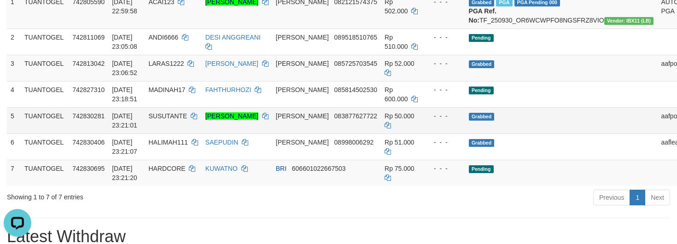
scroll to position [184, 0]
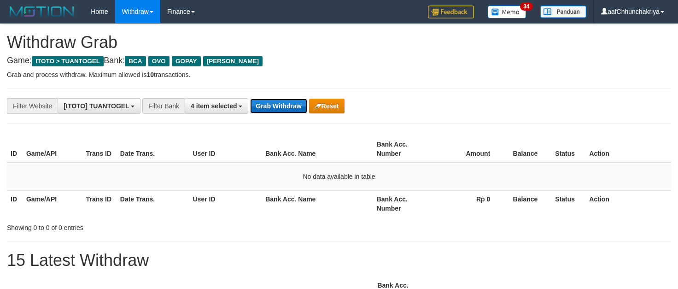
click at [289, 107] on button "Grab Withdraw" at bounding box center [278, 106] width 57 height 15
click at [290, 109] on button "Grab Withdraw" at bounding box center [278, 106] width 57 height 15
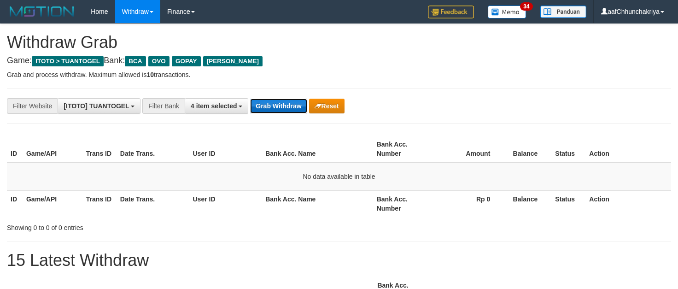
click at [297, 107] on button "Grab Withdraw" at bounding box center [278, 106] width 57 height 15
click at [297, 106] on button "Grab Withdraw" at bounding box center [278, 106] width 57 height 15
click at [264, 108] on button "Grab Withdraw" at bounding box center [278, 106] width 57 height 15
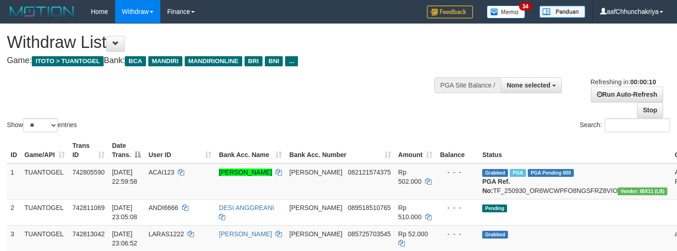
select select
select select "**"
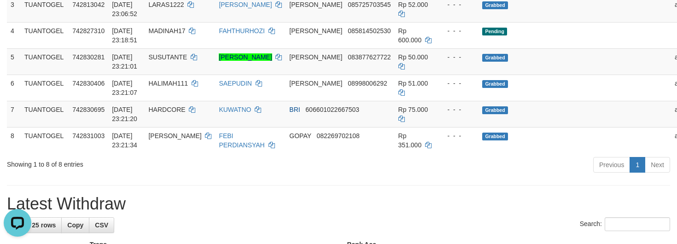
scroll to position [230, 0]
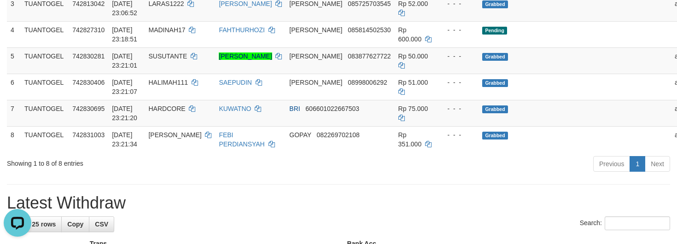
click at [298, 212] on h1 "Latest Withdraw" at bounding box center [338, 203] width 663 height 18
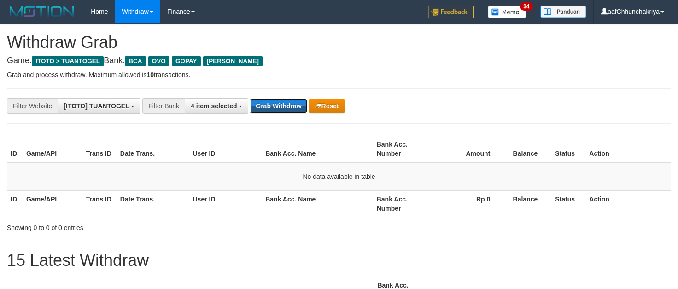
click at [264, 108] on button "Grab Withdraw" at bounding box center [278, 106] width 57 height 15
click at [275, 103] on button "Grab Withdraw" at bounding box center [278, 106] width 57 height 15
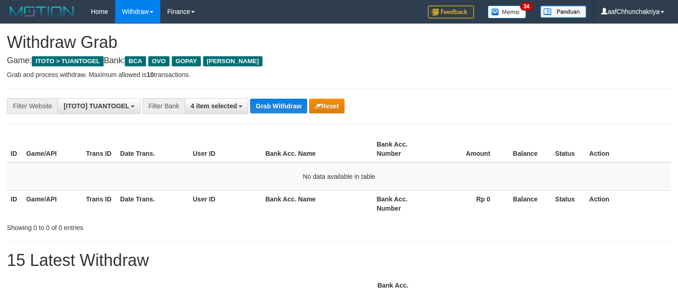
drag, startPoint x: 0, startPoint y: 0, endPoint x: 277, endPoint y: 124, distance: 303.3
click at [272, 101] on button "Grab Withdraw" at bounding box center [278, 106] width 57 height 15
click at [290, 102] on button "Grab Withdraw" at bounding box center [278, 106] width 57 height 15
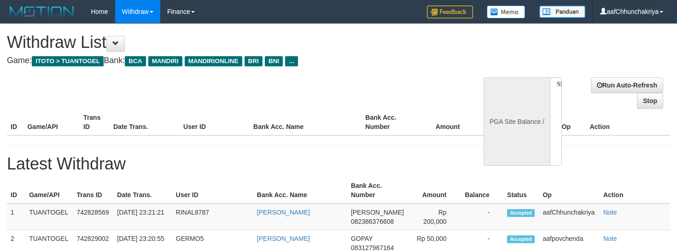
select select
select select "**"
select select
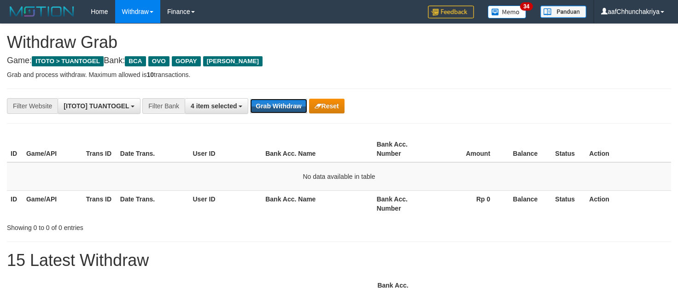
click at [289, 102] on button "Grab Withdraw" at bounding box center [278, 106] width 57 height 15
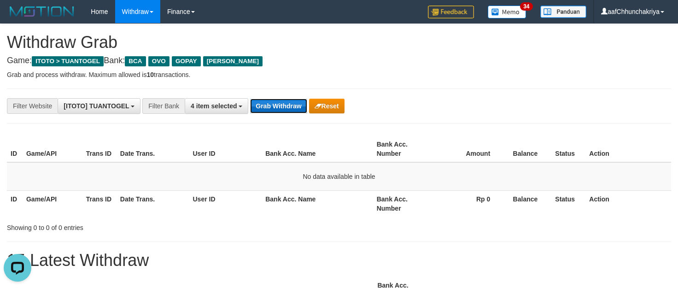
click at [289, 102] on button "Grab Withdraw" at bounding box center [278, 106] width 57 height 15
click at [296, 106] on button "Grab Withdraw" at bounding box center [278, 106] width 57 height 15
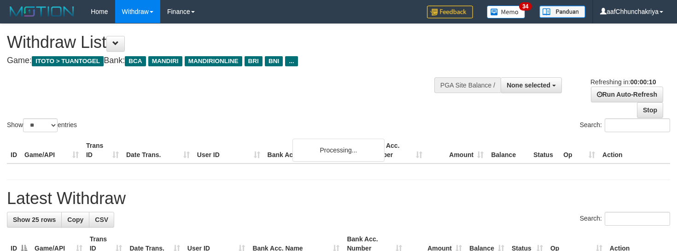
select select
select select "**"
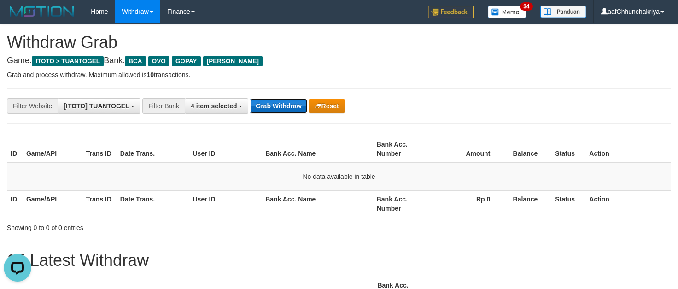
click at [296, 105] on button "Grab Withdraw" at bounding box center [278, 106] width 57 height 15
click at [290, 110] on button "Grab Withdraw" at bounding box center [278, 106] width 57 height 15
drag, startPoint x: 290, startPoint y: 110, endPoint x: 300, endPoint y: 111, distance: 9.8
click at [294, 110] on button "Grab Withdraw" at bounding box center [278, 106] width 57 height 15
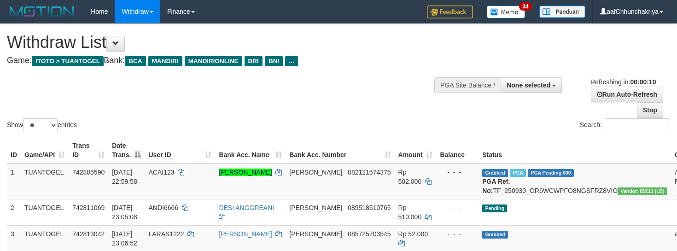
select select
select select "**"
select select
select select "**"
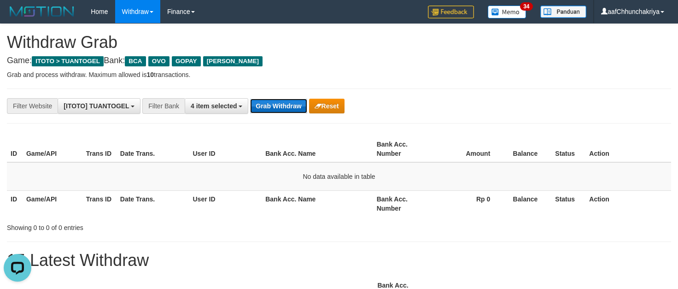
click at [295, 105] on button "Grab Withdraw" at bounding box center [278, 106] width 57 height 15
click at [283, 105] on button "Grab Withdraw" at bounding box center [278, 106] width 57 height 15
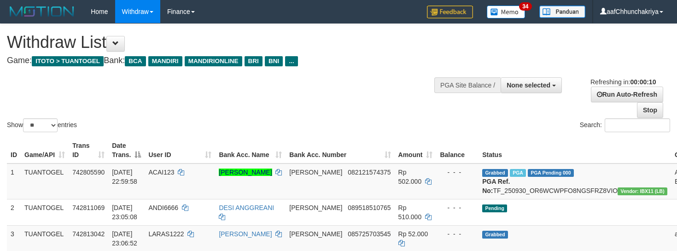
select select
select select "**"
